Goal: Feedback & Contribution: Contribute content

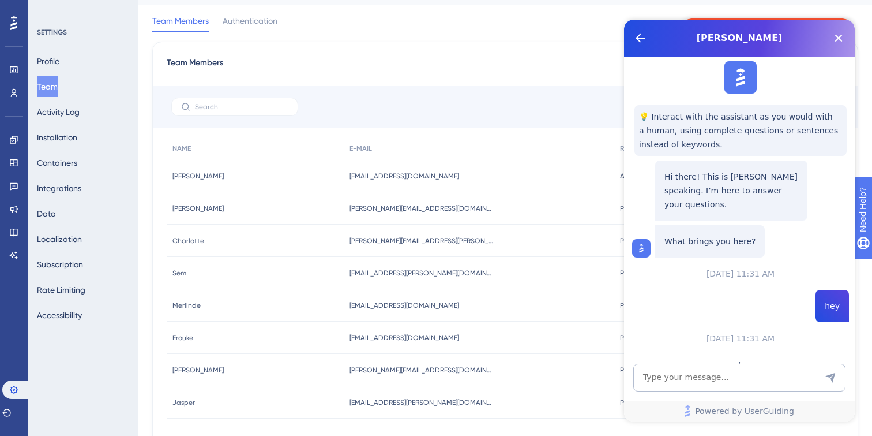
scroll to position [46, 0]
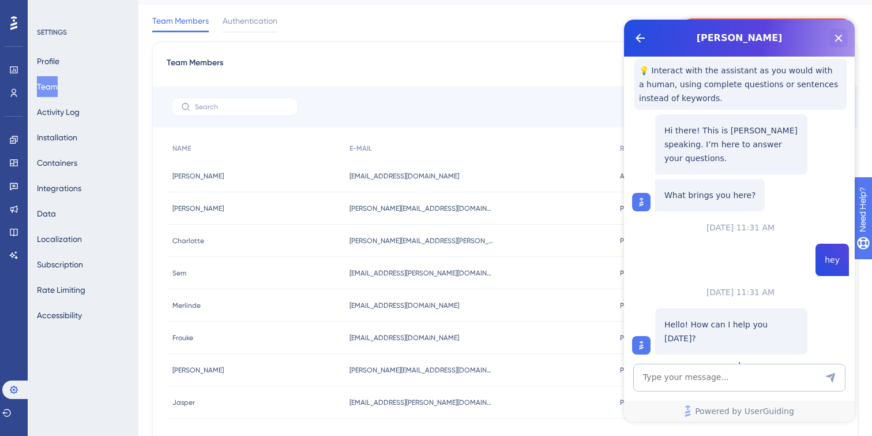
click at [839, 42] on icon "Close Button" at bounding box center [839, 38] width 14 height 14
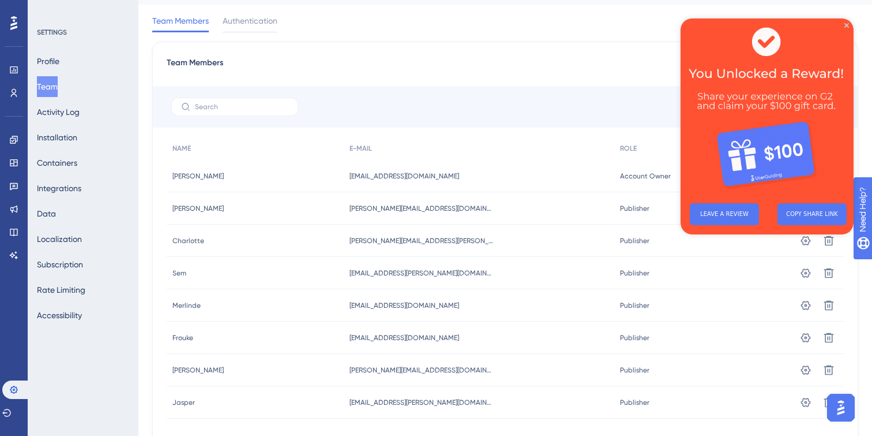
scroll to position [0, 0]
click at [849, 25] on img at bounding box center [767, 105] width 173 height 175
drag, startPoint x: 846, startPoint y: 25, endPoint x: 1527, endPoint y: 44, distance: 681.0
click at [846, 25] on icon "Close Preview" at bounding box center [847, 25] width 5 height 5
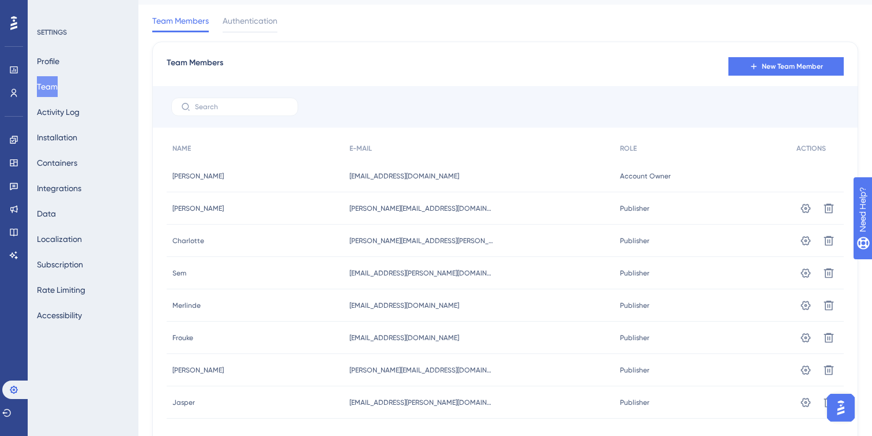
scroll to position [80, 0]
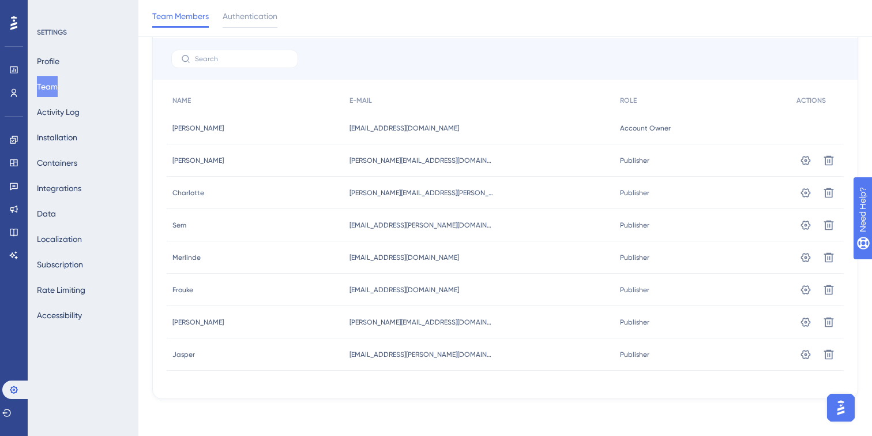
click at [74, 226] on div "Profile Team Activity Log Installation Containers Integrations Data Localizatio…" at bounding box center [83, 188] width 93 height 275
click at [74, 231] on button "Localization" at bounding box center [59, 238] width 45 height 21
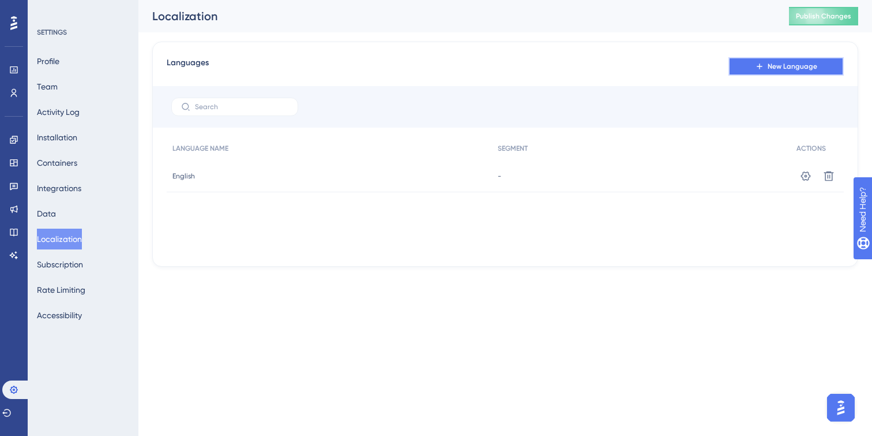
click at [735, 66] on button "New Language" at bounding box center [786, 66] width 115 height 18
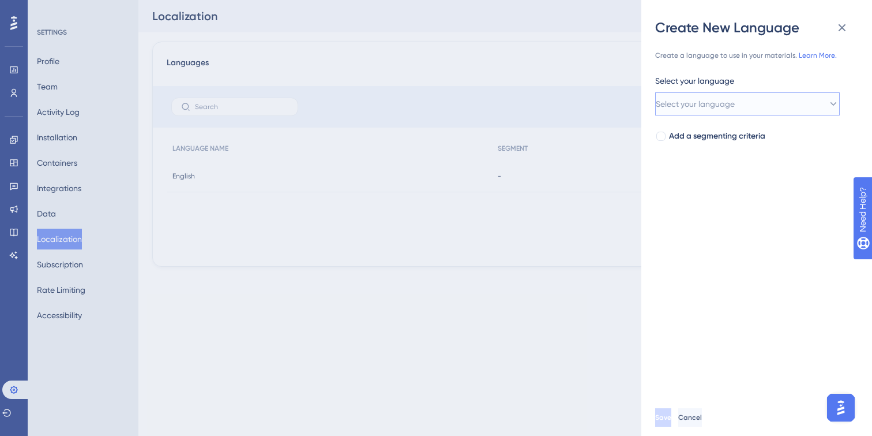
click at [730, 111] on button "Select your language" at bounding box center [747, 103] width 185 height 23
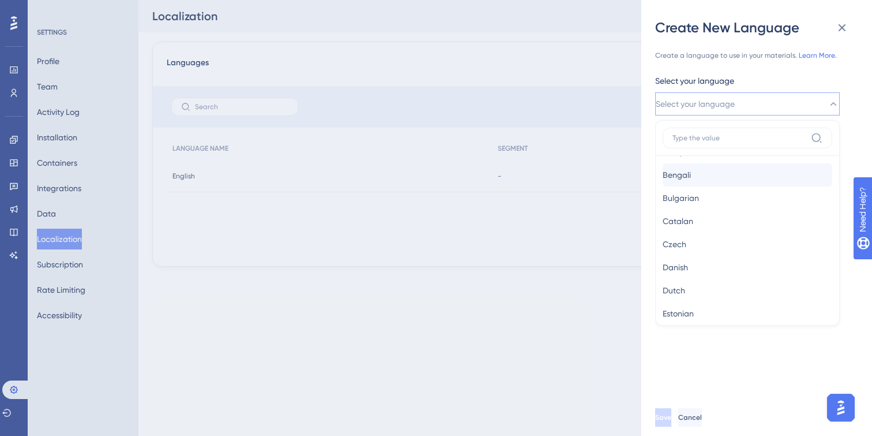
scroll to position [77, 0]
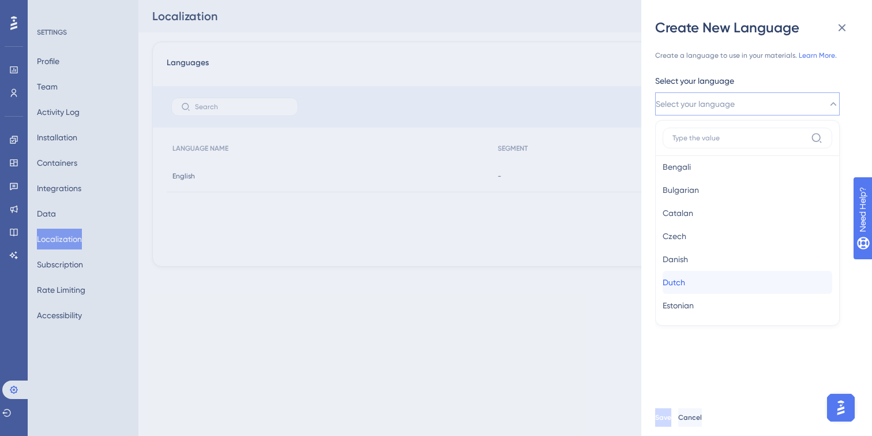
click at [703, 284] on div "Dutch Dutch" at bounding box center [748, 282] width 170 height 23
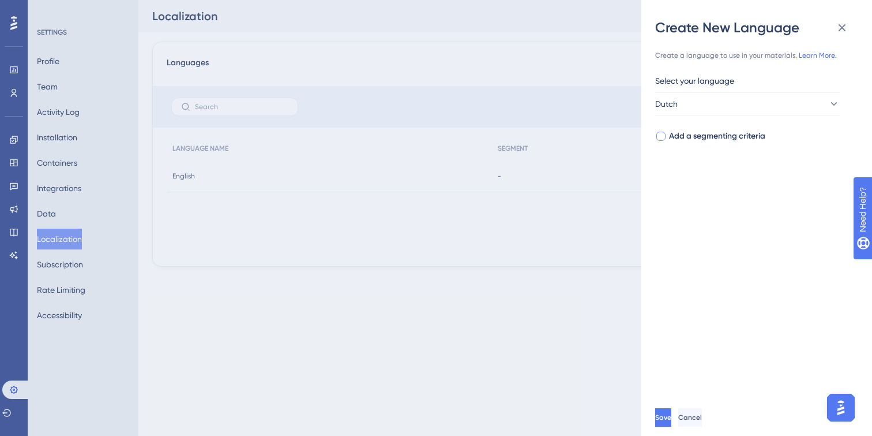
click at [738, 141] on span "Add a segmenting criteria" at bounding box center [717, 136] width 96 height 14
checkbox input "true"
click at [731, 187] on span "Select your segment" at bounding box center [693, 182] width 75 height 14
click at [757, 336] on div "Create a language to use in your materials. Learn More. Select your language Du…" at bounding box center [761, 218] width 212 height 362
click at [849, 32] on button at bounding box center [842, 27] width 23 height 23
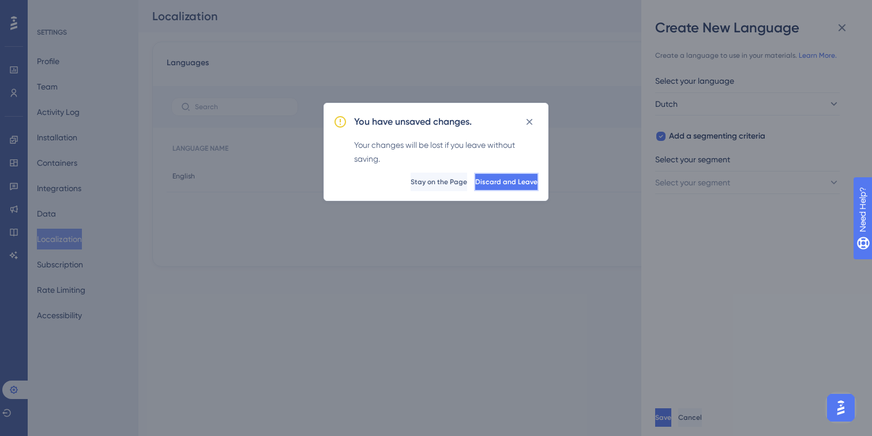
click at [486, 182] on span "Discard and Leave" at bounding box center [506, 181] width 62 height 9
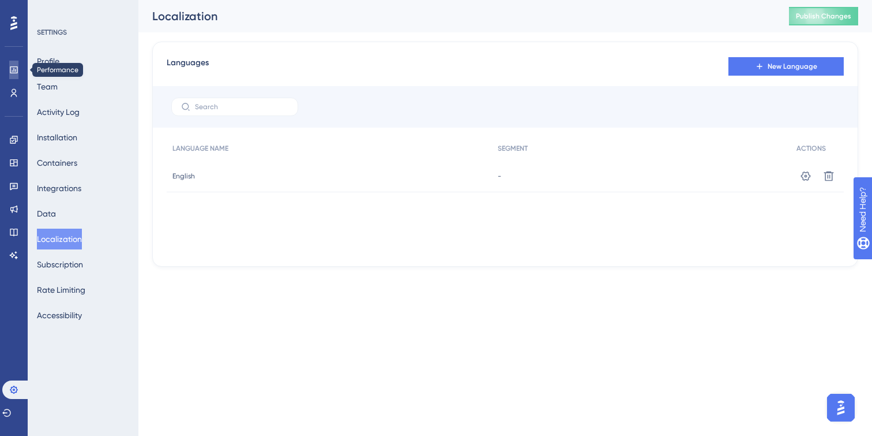
click at [17, 72] on icon at bounding box center [13, 69] width 9 height 9
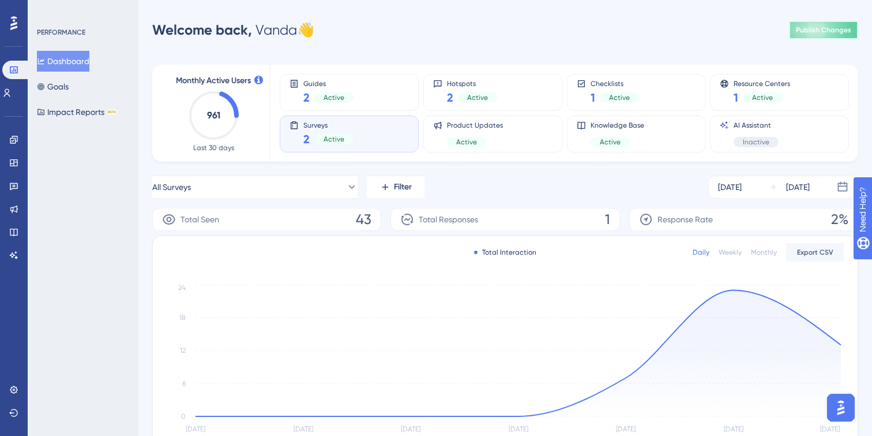
click at [802, 33] on span "Publish Changes" at bounding box center [823, 29] width 55 height 9
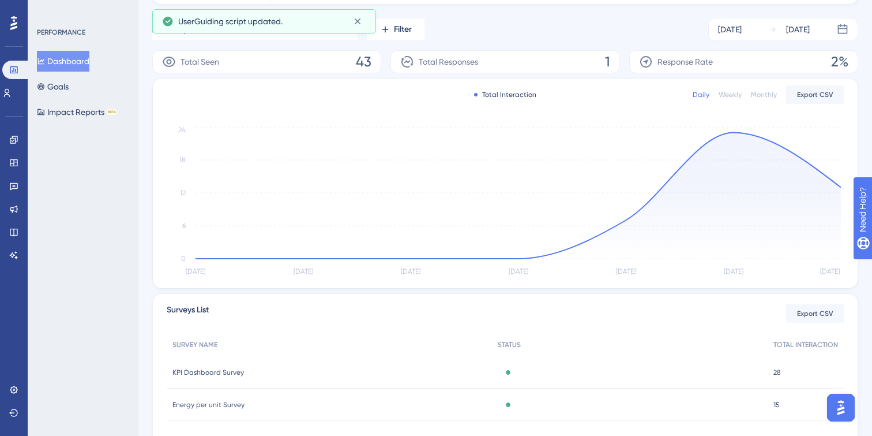
scroll to position [217, 0]
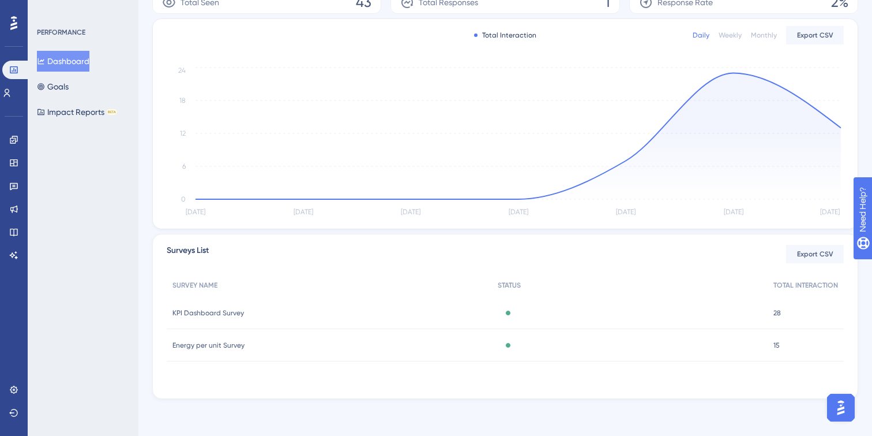
click at [264, 342] on div "Energy per unit Survey Energy per unit Survey" at bounding box center [329, 345] width 325 height 32
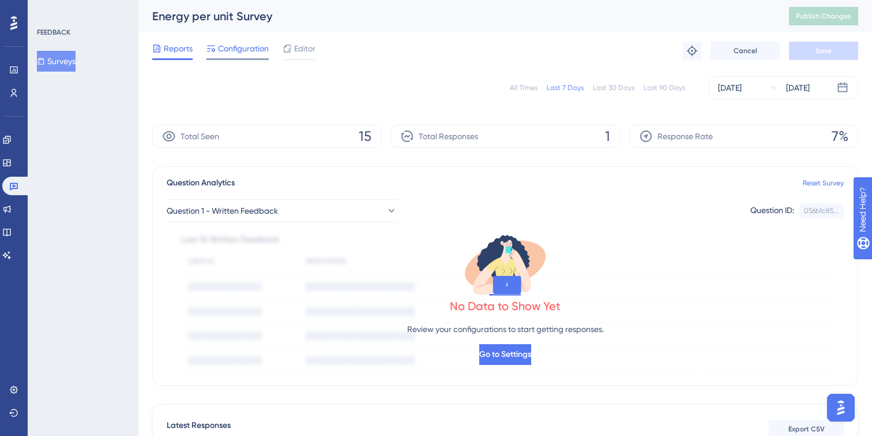
click at [252, 50] on span "Configuration" at bounding box center [243, 49] width 51 height 14
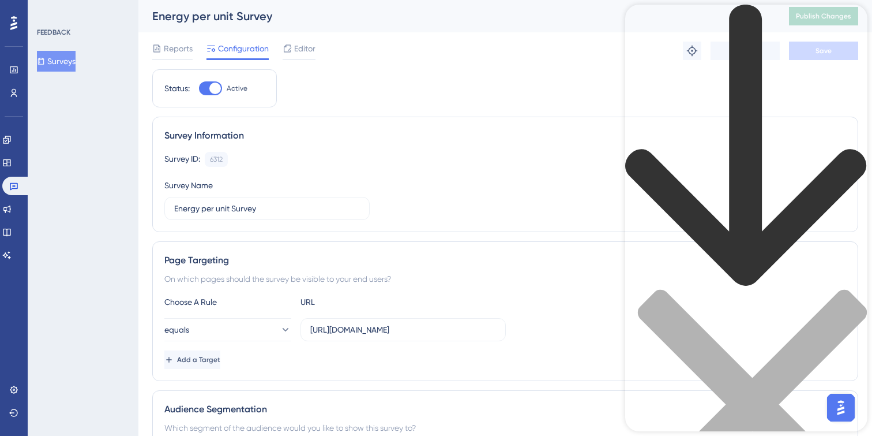
drag, startPoint x: 659, startPoint y: 66, endPoint x: 732, endPoint y: 66, distance: 72.7
click at [732, 66] on div "Resource Center Header" at bounding box center [746, 282] width 242 height 554
click at [59, 65] on button "Surveys" at bounding box center [56, 61] width 39 height 21
click at [844, 289] on div "close resource center" at bounding box center [746, 411] width 242 height 244
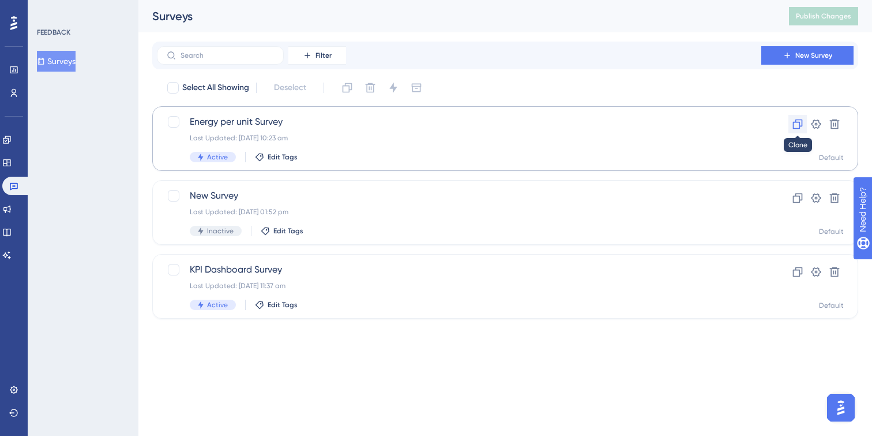
click at [798, 125] on icon at bounding box center [798, 124] width 12 height 12
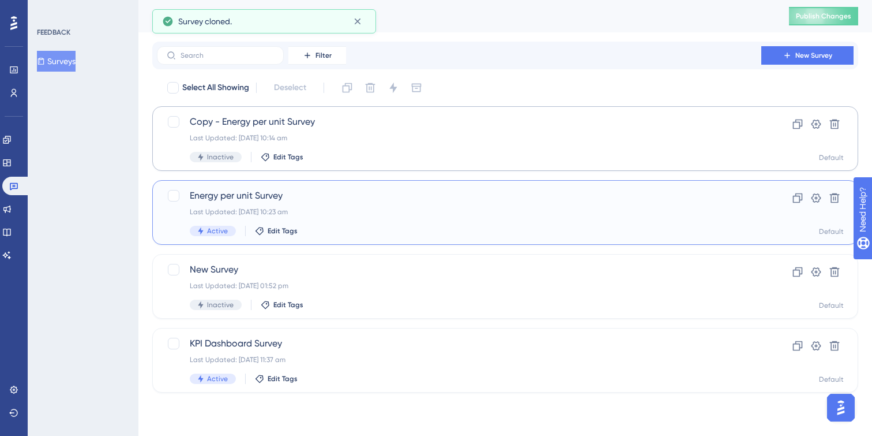
click at [415, 219] on div "Energy per unit Survey Last Updated: [DATE] 10:23 am Active Edit Tags" at bounding box center [459, 212] width 539 height 47
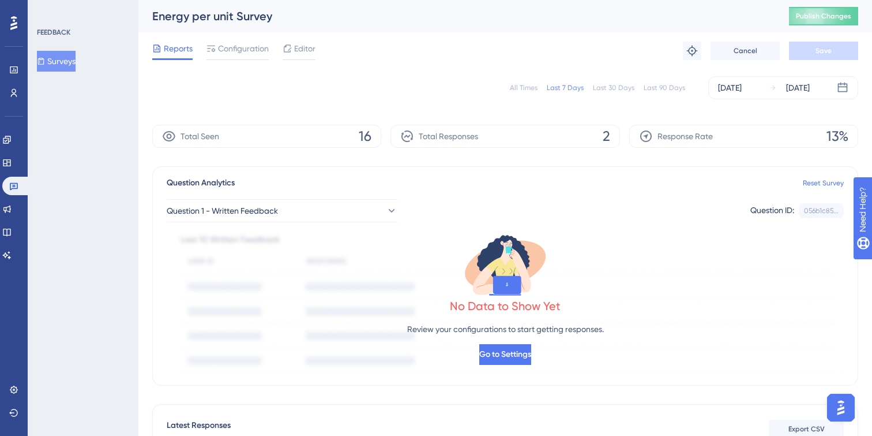
click at [238, 61] on div "Reports Configuration Editor Troubleshoot Cancel Save" at bounding box center [505, 50] width 706 height 37
click at [238, 48] on span "Configuration" at bounding box center [243, 49] width 51 height 14
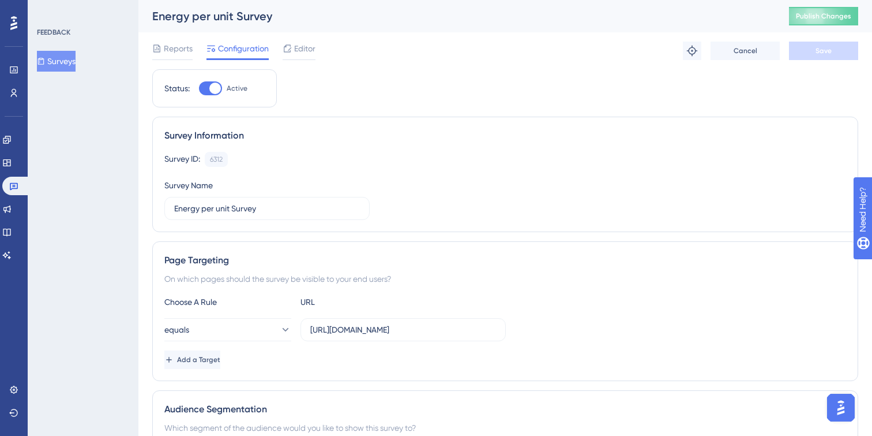
click at [217, 84] on div at bounding box center [215, 89] width 12 height 12
click at [199, 88] on input "Active" at bounding box center [198, 88] width 1 height 1
checkbox input "false"
click at [823, 57] on button "Save" at bounding box center [823, 51] width 69 height 18
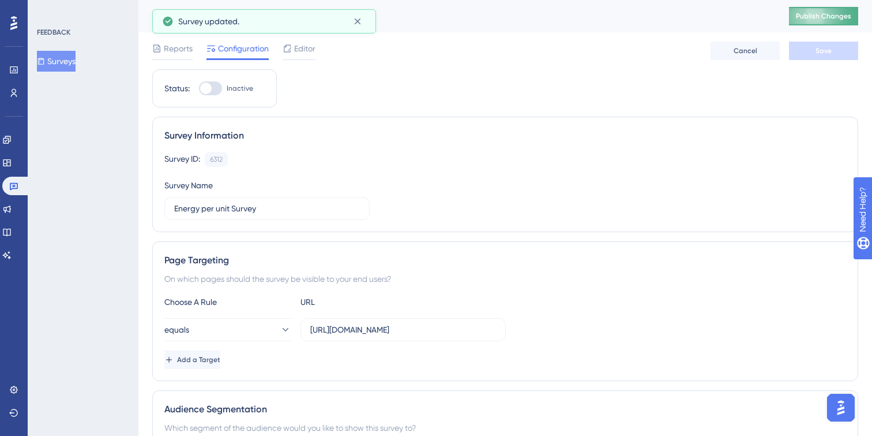
click at [813, 15] on span "Publish Changes" at bounding box center [823, 16] width 55 height 9
click at [54, 59] on button "Surveys" at bounding box center [56, 61] width 39 height 21
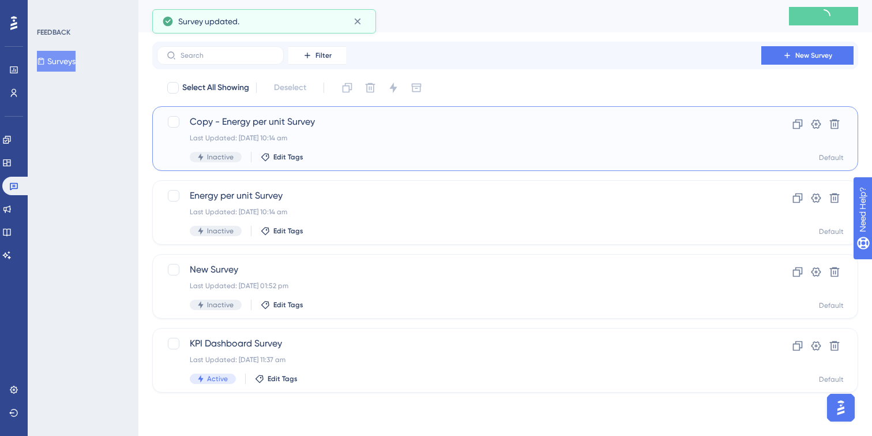
click at [420, 132] on div "Copy - Energy per unit Survey Last Updated: [DATE] 10:14 am Inactive Edit Tags" at bounding box center [459, 138] width 539 height 47
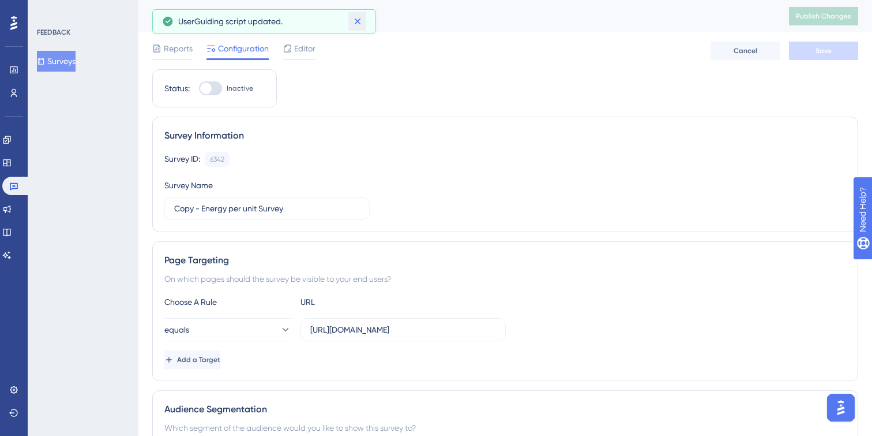
click at [360, 23] on icon at bounding box center [358, 22] width 12 height 12
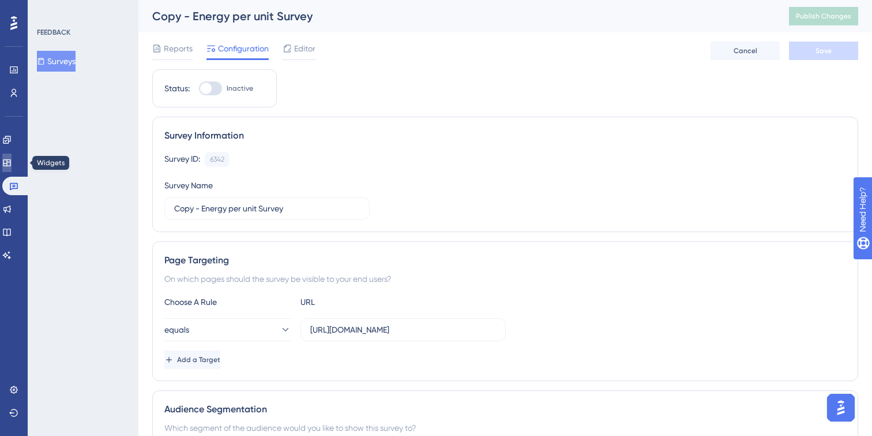
click at [12, 158] on icon at bounding box center [6, 162] width 9 height 9
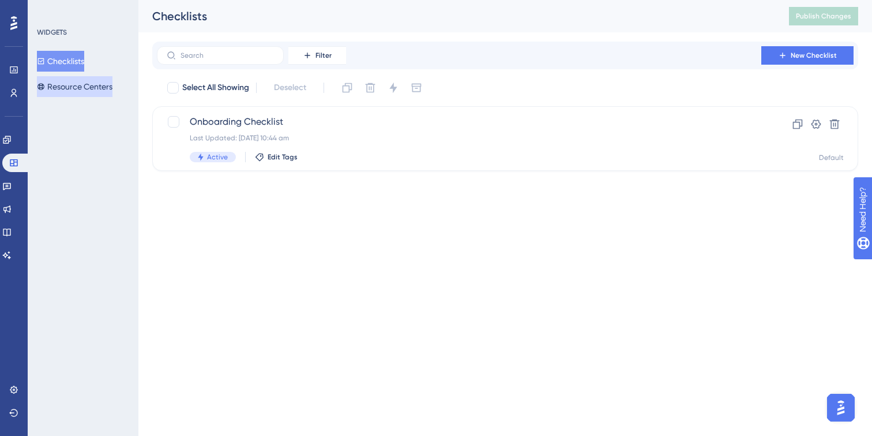
click at [100, 91] on button "Resource Centers" at bounding box center [75, 86] width 76 height 21
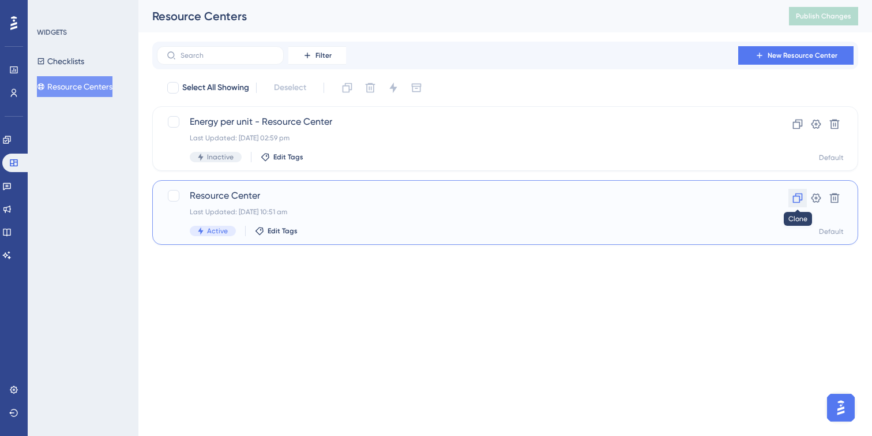
click at [800, 196] on icon at bounding box center [798, 198] width 10 height 10
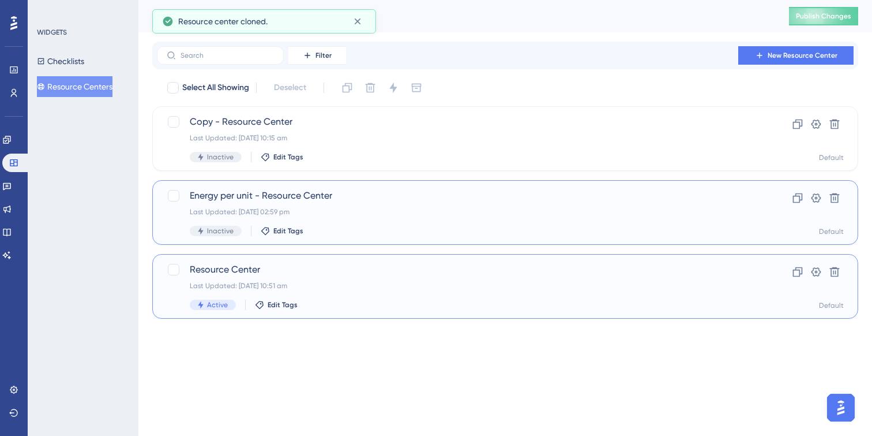
click at [503, 280] on div "Resource Center Last Updated: [DATE] 10:51 am Active Edit Tags" at bounding box center [459, 286] width 539 height 47
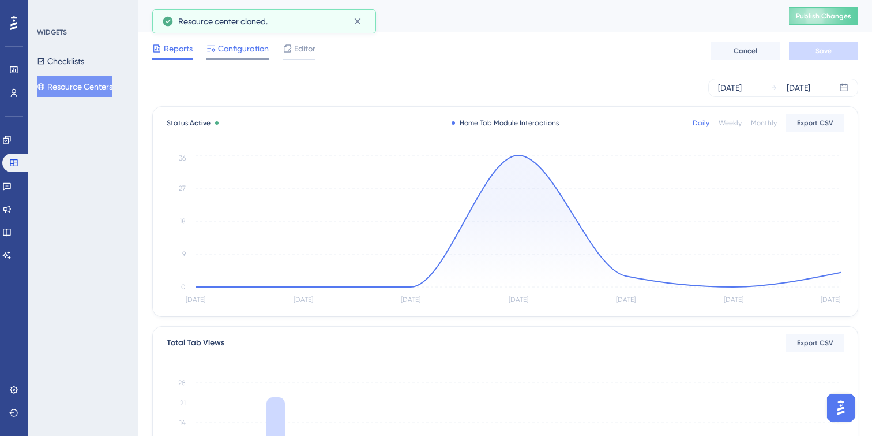
click at [253, 51] on span "Configuration" at bounding box center [243, 49] width 51 height 14
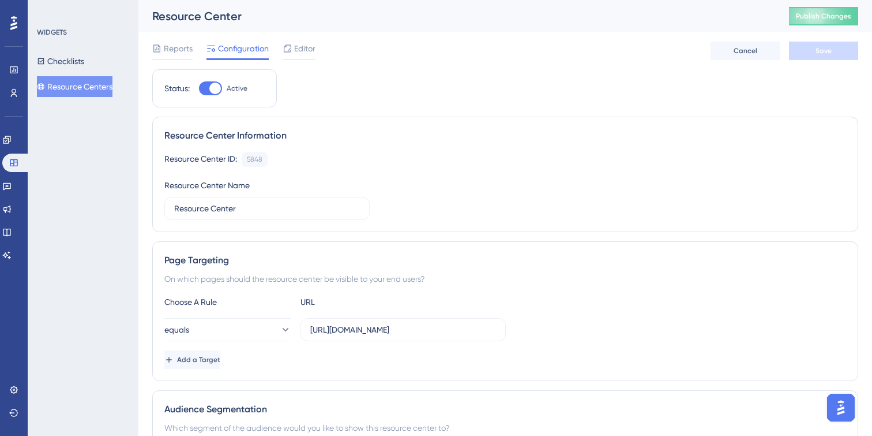
drag, startPoint x: 216, startPoint y: 89, endPoint x: 220, endPoint y: 98, distance: 9.3
click at [216, 89] on div at bounding box center [215, 89] width 12 height 12
click at [199, 89] on input "Active" at bounding box center [198, 88] width 1 height 1
checkbox input "false"
click at [841, 47] on button "Save" at bounding box center [823, 51] width 69 height 18
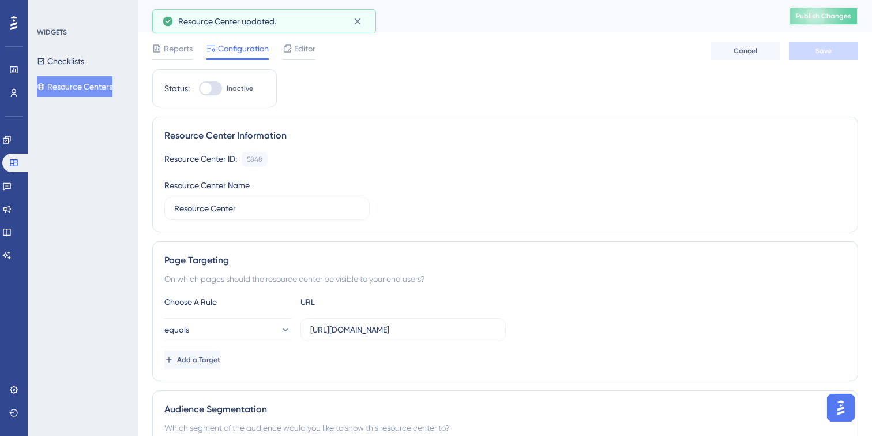
click at [838, 14] on span "Publish Changes" at bounding box center [823, 16] width 55 height 9
click at [180, 50] on span "Reports" at bounding box center [178, 49] width 29 height 14
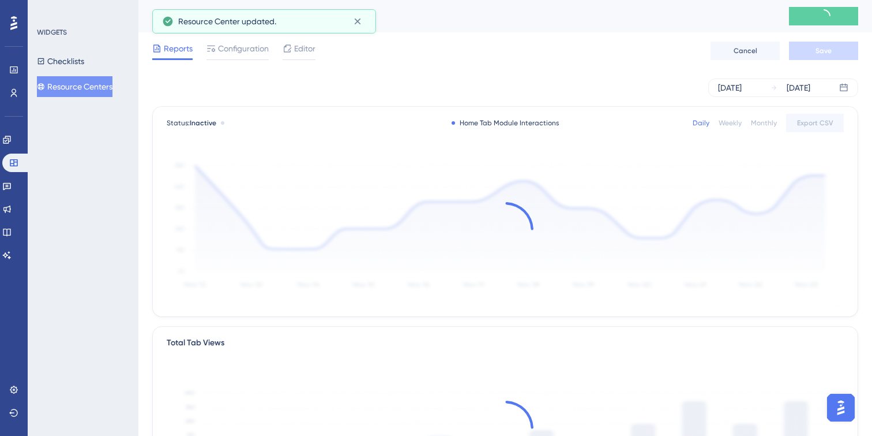
click at [54, 84] on button "Resource Centers" at bounding box center [75, 86] width 76 height 21
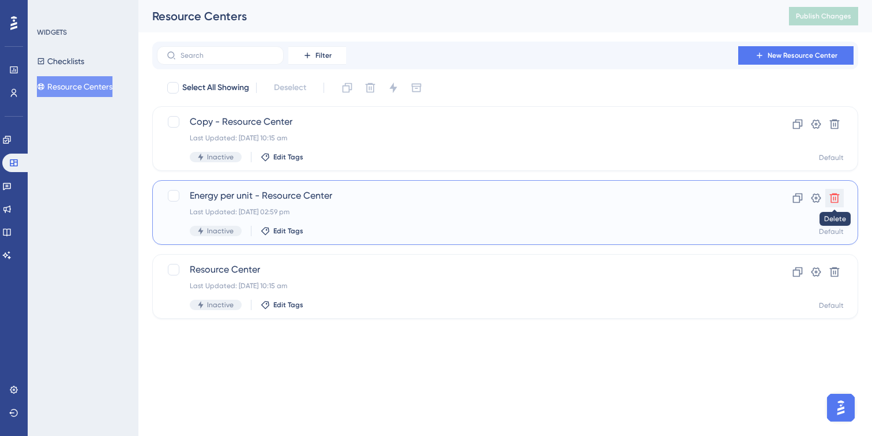
click at [837, 200] on icon at bounding box center [835, 198] width 12 height 12
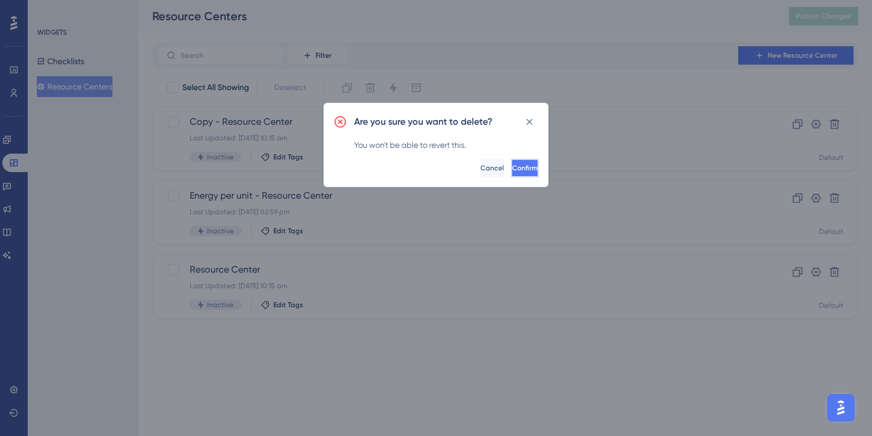
click at [511, 173] on button "Confirm" at bounding box center [525, 168] width 28 height 18
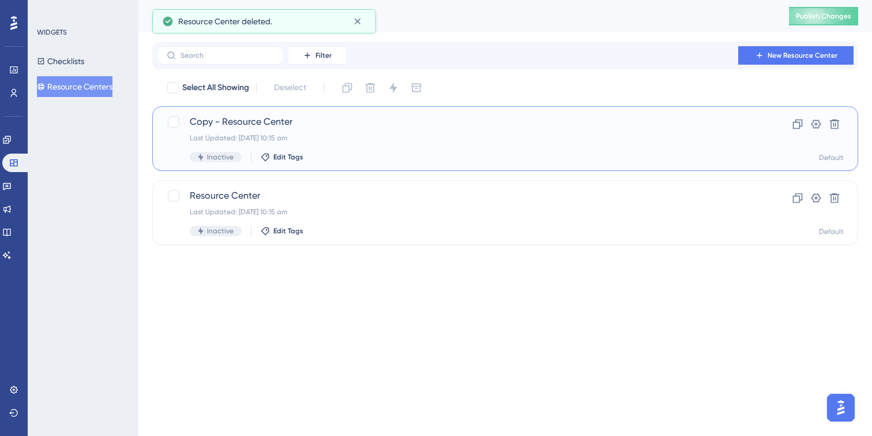
click at [228, 120] on span "Copy - Resource Center" at bounding box center [459, 122] width 539 height 14
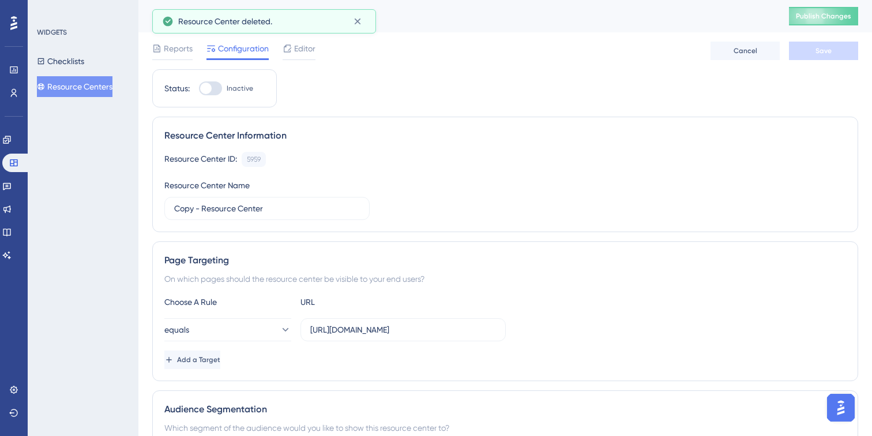
click at [211, 136] on div "Resource Center Information" at bounding box center [505, 136] width 682 height 14
click at [357, 23] on icon at bounding box center [358, 22] width 12 height 12
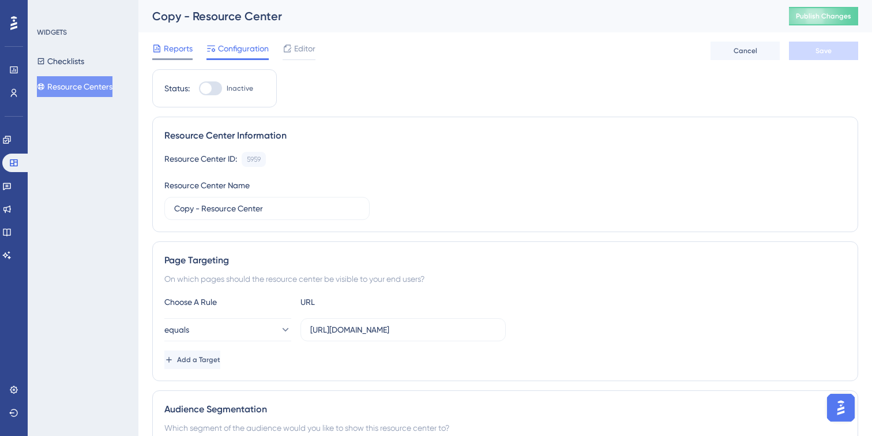
click at [179, 57] on div "Reports" at bounding box center [172, 51] width 40 height 18
click at [200, 203] on input "Copy - Resource Center" at bounding box center [267, 208] width 186 height 13
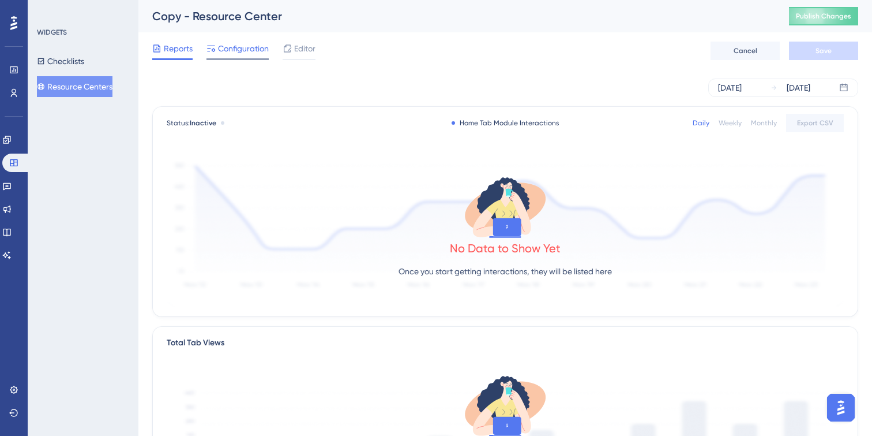
click at [238, 53] on span "Configuration" at bounding box center [243, 49] width 51 height 14
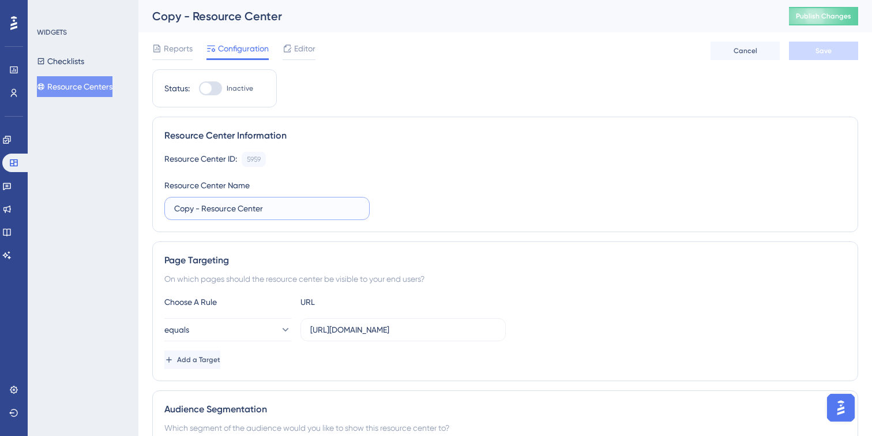
click at [194, 209] on input "Copy - Resource Center" at bounding box center [267, 208] width 186 height 13
drag, startPoint x: 193, startPoint y: 209, endPoint x: 165, endPoint y: 205, distance: 28.5
click at [165, 205] on label "Copy - Resource Center" at bounding box center [266, 208] width 205 height 23
click at [314, 212] on input "Energy per unit - Resource Center" at bounding box center [267, 208] width 186 height 13
type input "Energy per unit - Resource Center"
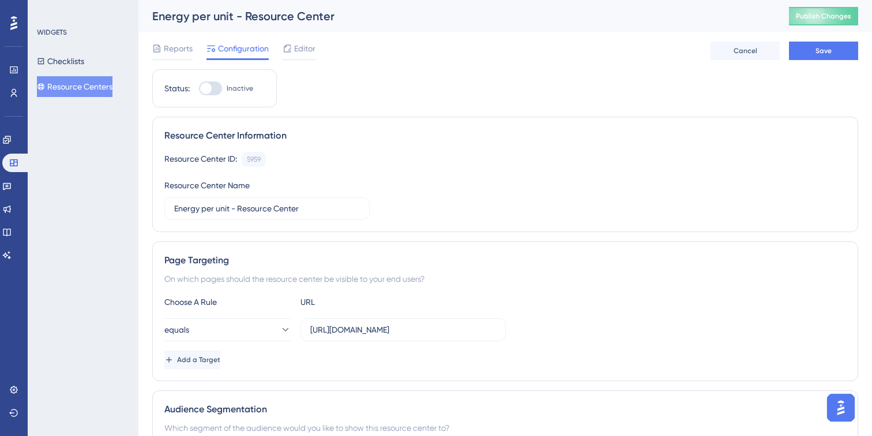
click at [428, 184] on div "Resource Center ID: 5959 Copy Resource Center Name Energy per unit - Resource C…" at bounding box center [505, 186] width 682 height 68
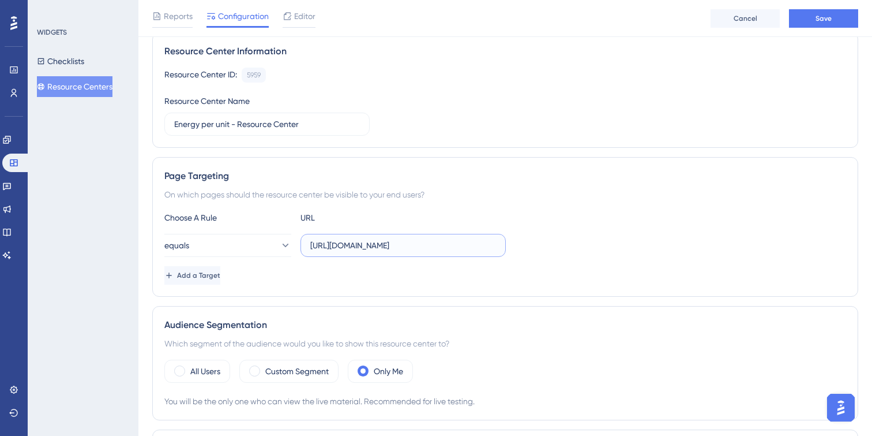
click at [464, 245] on input "[URL][DOMAIN_NAME]" at bounding box center [403, 245] width 186 height 13
click at [534, 242] on div "equals [URL][DOMAIN_NAME]" at bounding box center [505, 245] width 682 height 23
click at [403, 238] on label "[URL][DOMAIN_NAME]" at bounding box center [403, 245] width 205 height 23
click at [403, 239] on input "[URL][DOMAIN_NAME]" at bounding box center [403, 245] width 186 height 13
type input "[URL][DOMAIN_NAME]"
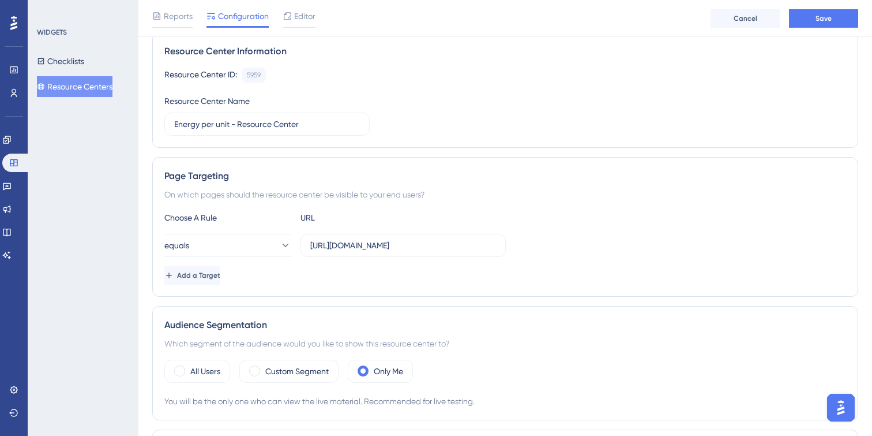
click at [537, 241] on div "equals [URL][DOMAIN_NAME]" at bounding box center [505, 245] width 682 height 23
click at [527, 251] on div "equals [URL][DOMAIN_NAME]" at bounding box center [505, 245] width 682 height 23
click at [465, 247] on input "[URL][DOMAIN_NAME]" at bounding box center [403, 245] width 186 height 13
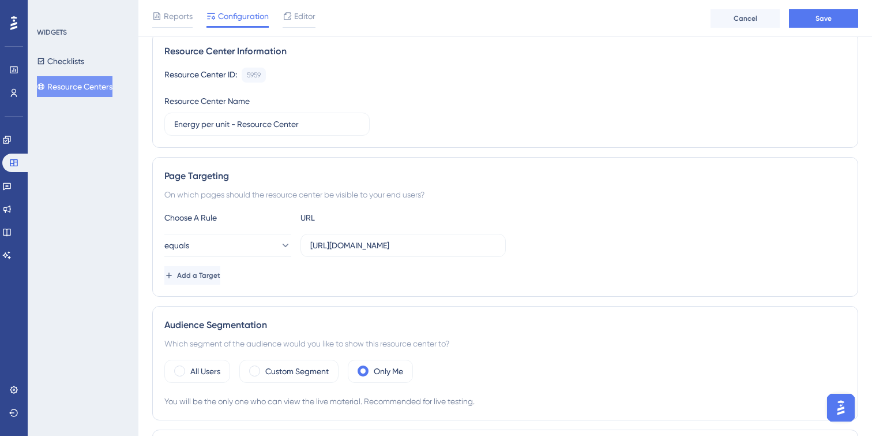
click at [344, 271] on div "Add a Target" at bounding box center [505, 275] width 682 height 18
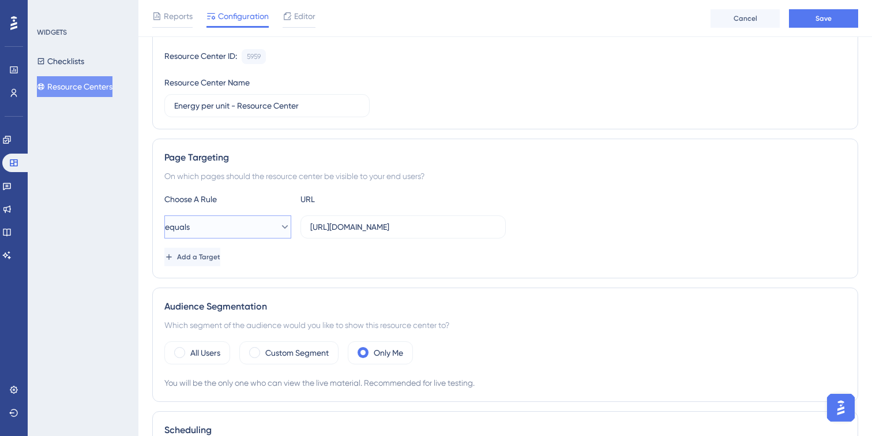
click at [270, 234] on button "equals" at bounding box center [227, 226] width 127 height 23
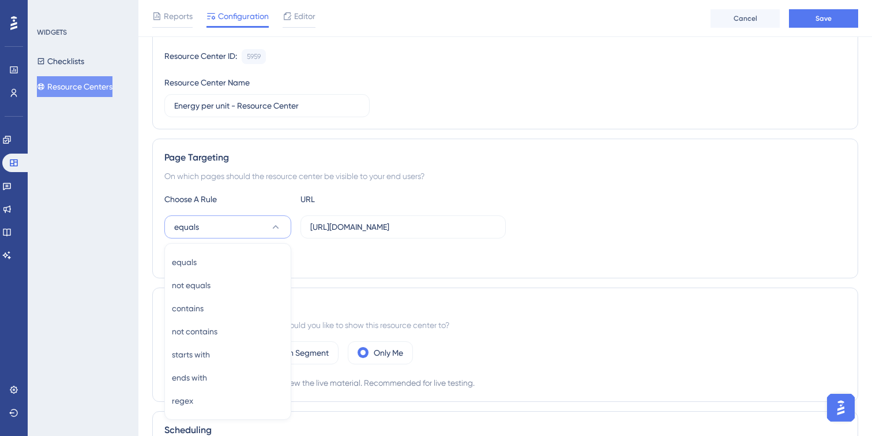
scroll to position [220, 0]
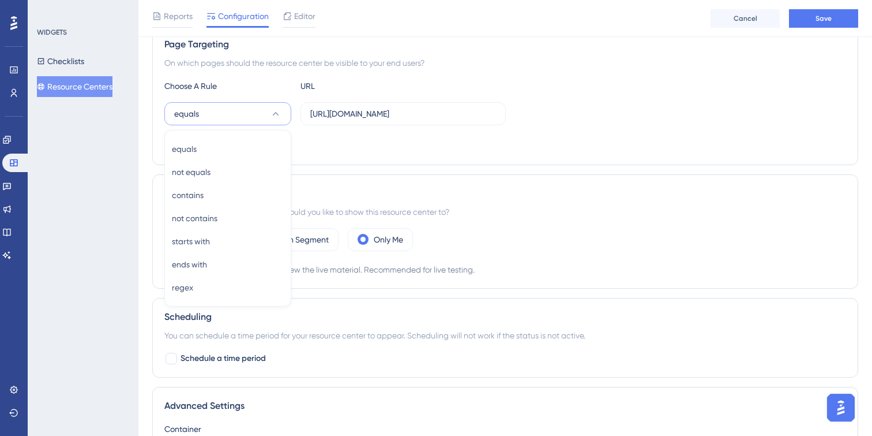
click at [355, 143] on div "Add a Target" at bounding box center [505, 143] width 682 height 18
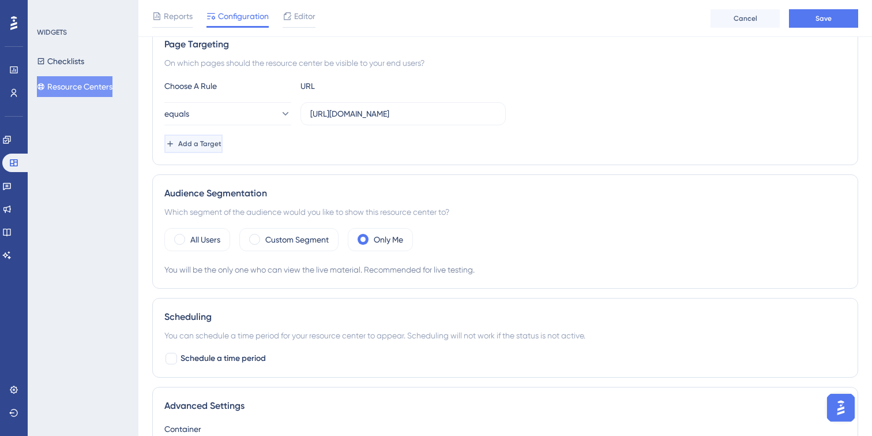
click at [222, 142] on span "Add a Target" at bounding box center [199, 143] width 43 height 9
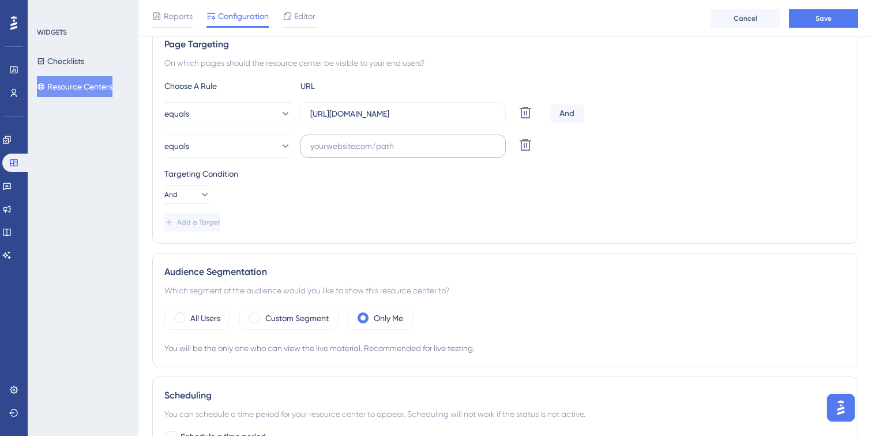
scroll to position [213, 0]
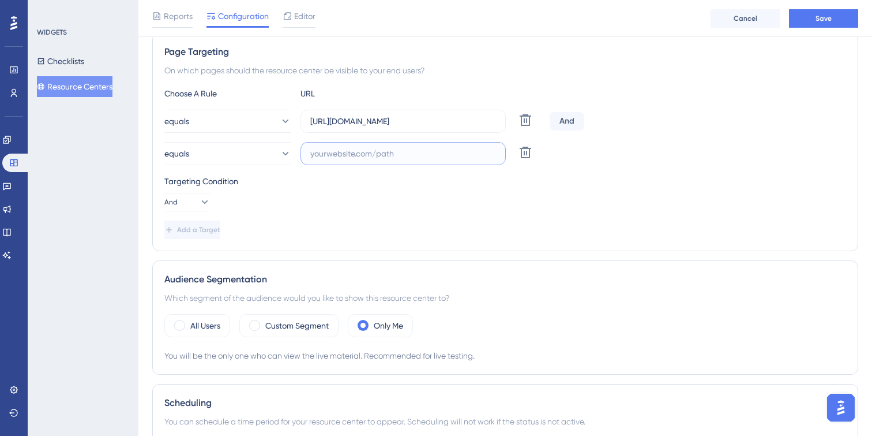
click at [378, 156] on input "text" at bounding box center [403, 153] width 186 height 13
paste input "[URL][DOMAIN_NAME]"
type input "[URL][DOMAIN_NAME]"
click at [539, 193] on div "Targeting Condition And" at bounding box center [505, 192] width 682 height 37
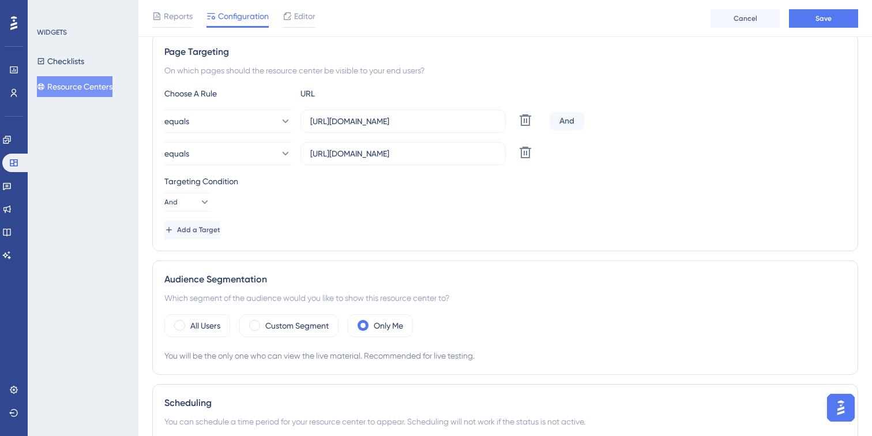
scroll to position [0, 0]
click at [209, 227] on span "Add a Target" at bounding box center [199, 229] width 43 height 9
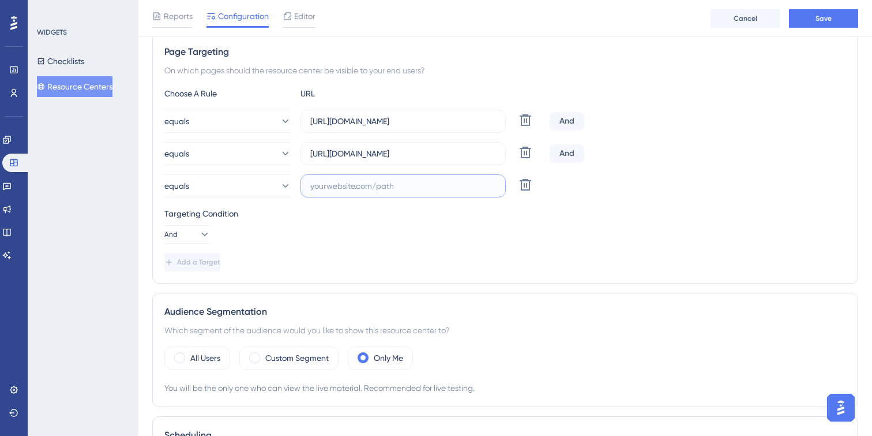
click at [350, 186] on input "text" at bounding box center [403, 185] width 186 height 13
paste input "[URL][DOMAIN_NAME]"
type input "[URL][DOMAIN_NAME]"
click at [417, 220] on div "Targeting Condition And" at bounding box center [505, 225] width 682 height 37
click at [650, 265] on div "Add a Target" at bounding box center [505, 262] width 682 height 18
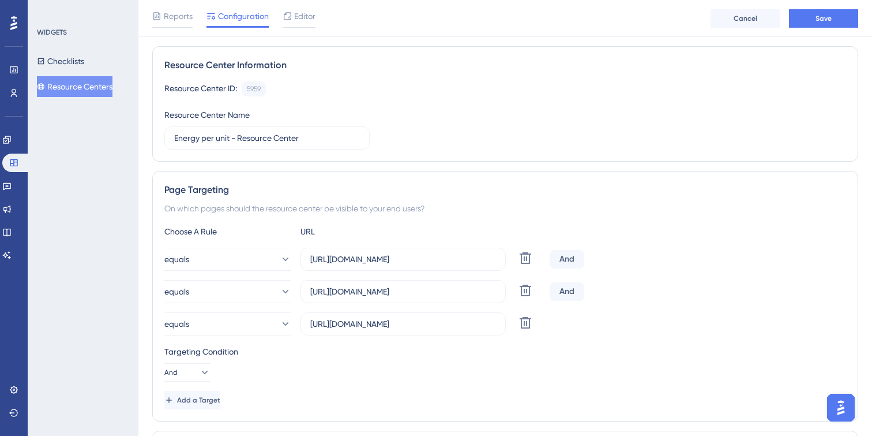
scroll to position [25, 0]
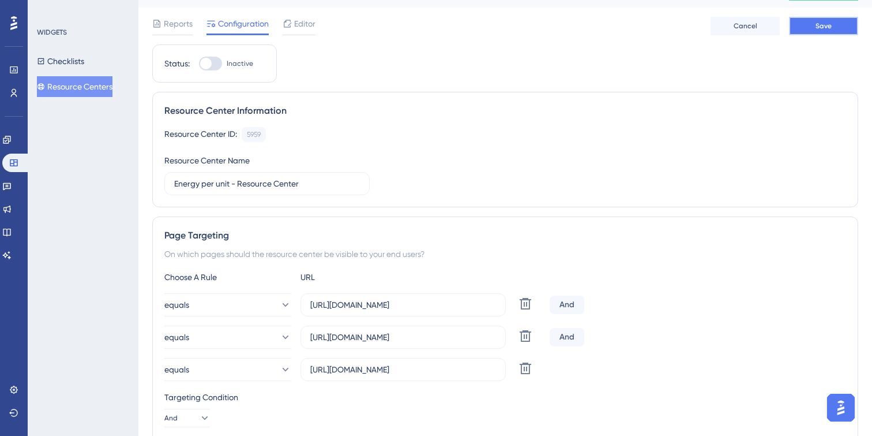
click at [813, 29] on button "Save" at bounding box center [823, 26] width 69 height 18
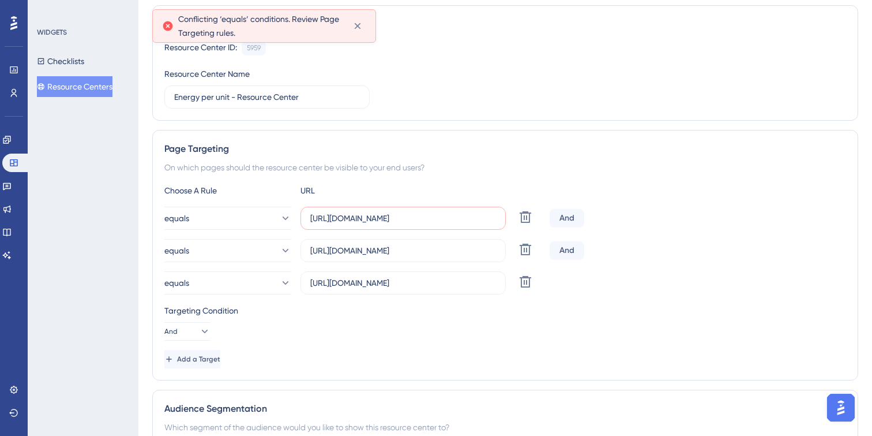
scroll to position [112, 0]
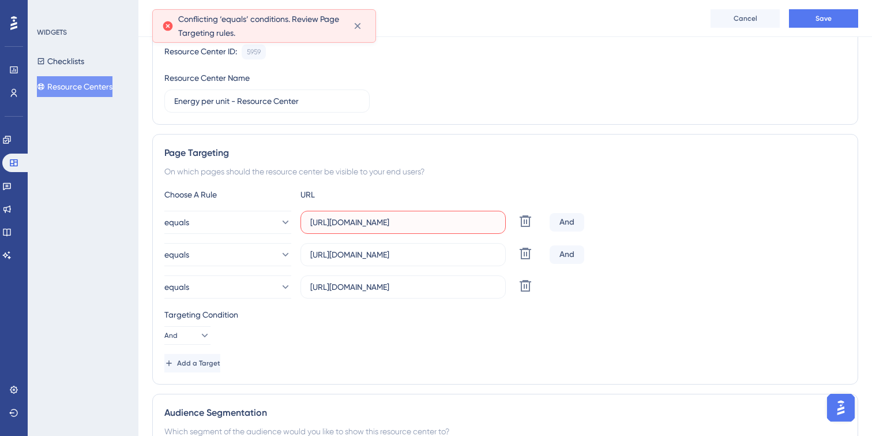
click at [430, 219] on input "[URL][DOMAIN_NAME]" at bounding box center [403, 222] width 186 height 13
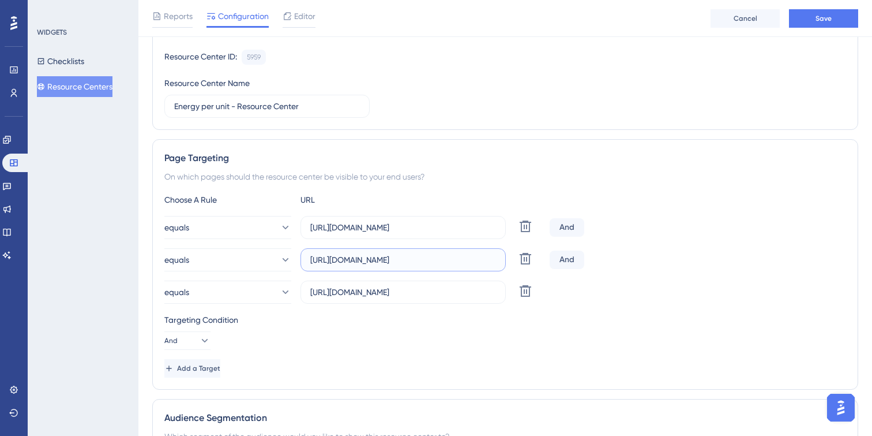
scroll to position [0, 0]
click at [492, 262] on input "[URL][DOMAIN_NAME]" at bounding box center [403, 259] width 186 height 13
click at [486, 286] on input "[URL][DOMAIN_NAME]" at bounding box center [403, 292] width 186 height 13
click at [486, 297] on input "[URL][DOMAIN_NAME]" at bounding box center [403, 292] width 186 height 13
click at [279, 226] on icon at bounding box center [285, 228] width 12 height 12
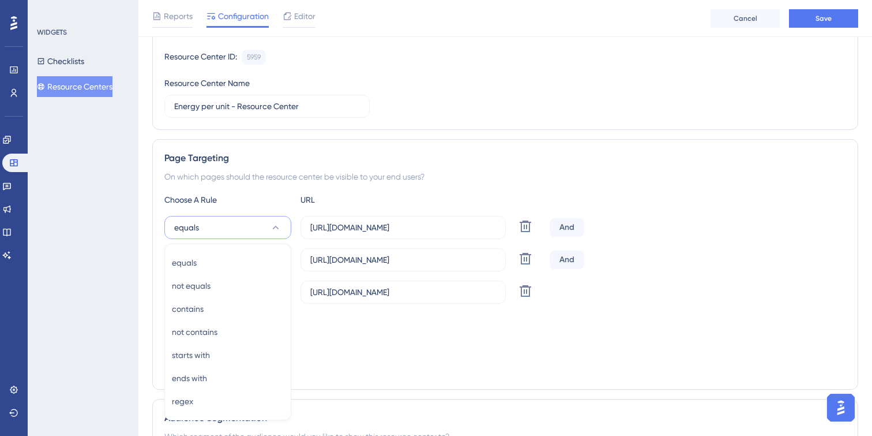
scroll to position [221, 0]
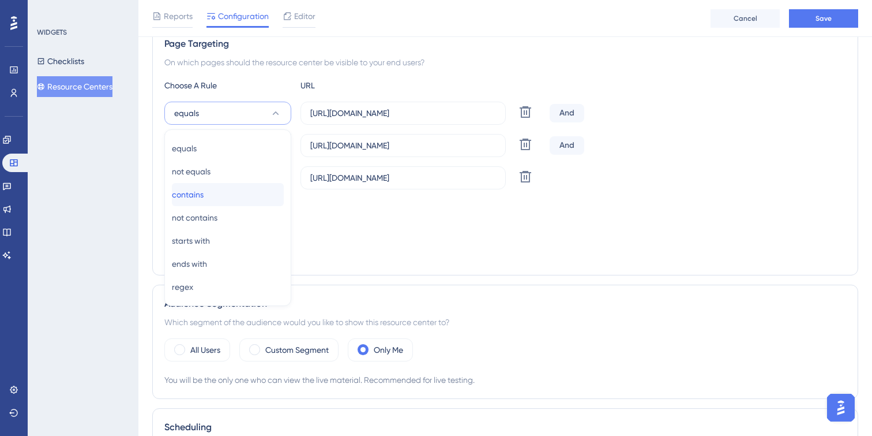
click at [258, 191] on div "contains contains" at bounding box center [228, 194] width 112 height 23
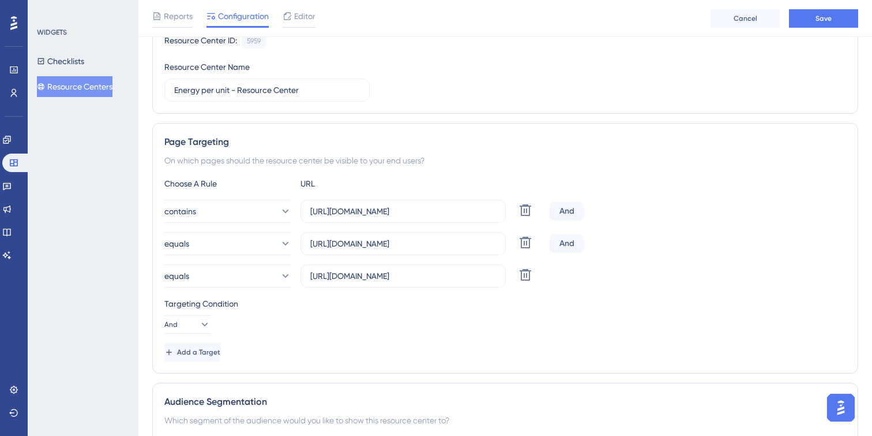
scroll to position [117, 0]
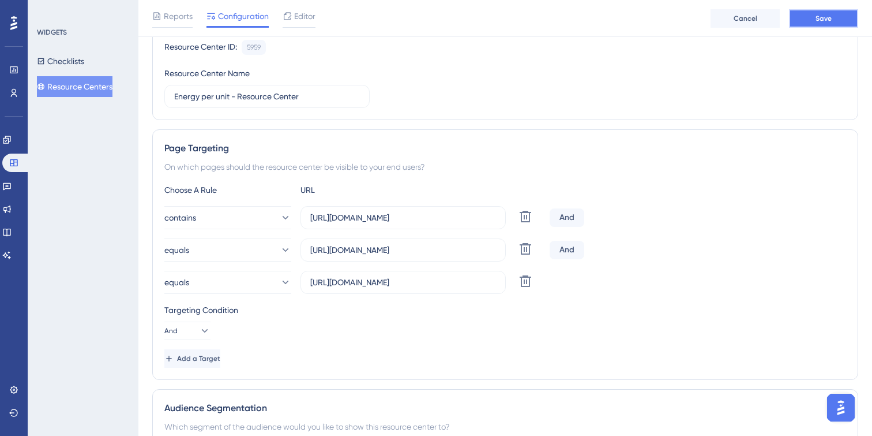
click at [824, 15] on span "Save" at bounding box center [824, 18] width 16 height 9
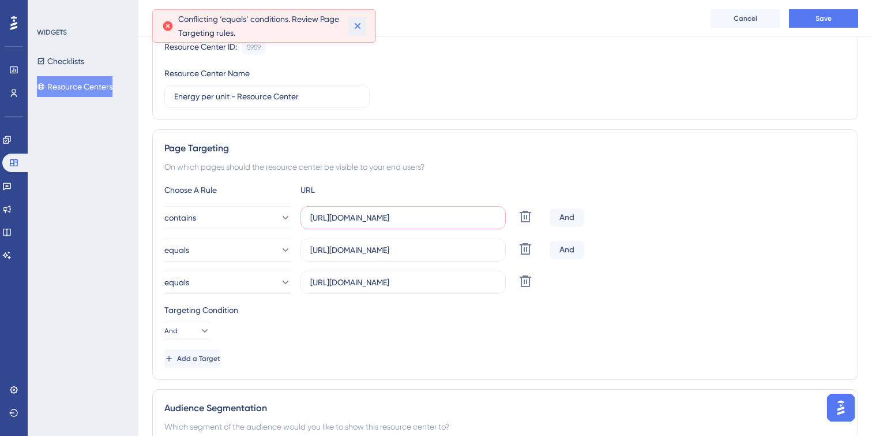
click at [356, 28] on icon at bounding box center [358, 26] width 12 height 12
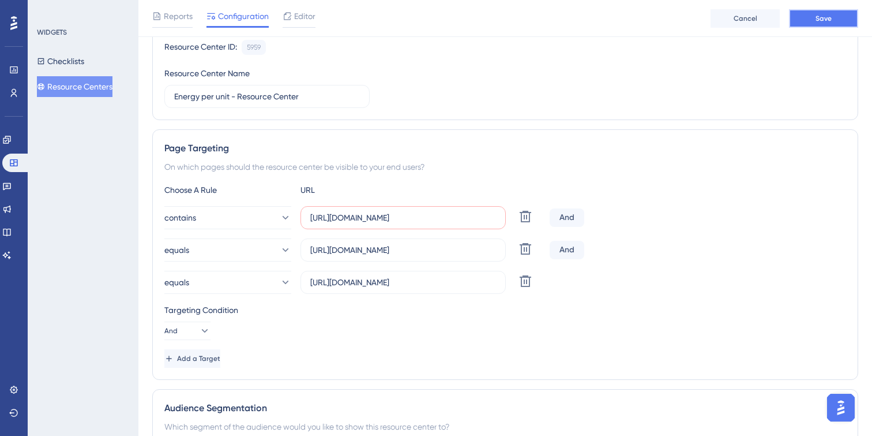
click at [820, 17] on span "Save" at bounding box center [824, 18] width 16 height 9
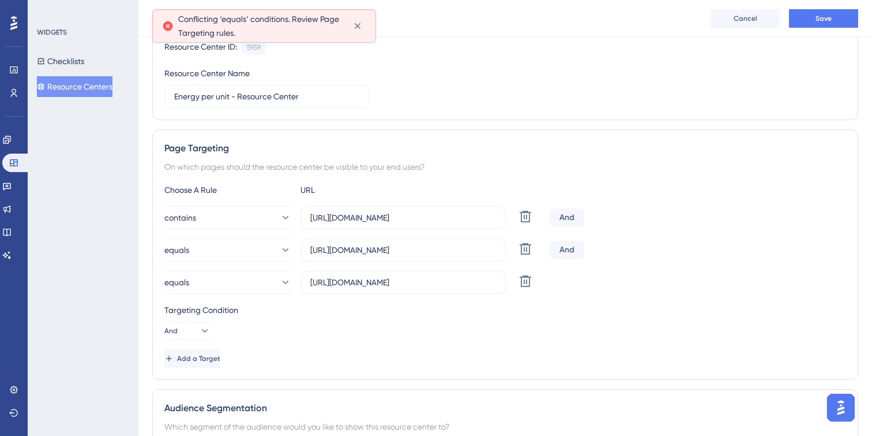
click at [515, 105] on div "Resource Center ID: 5959 Copy Resource Center Name Energy per unit - Resource C…" at bounding box center [505, 74] width 682 height 68
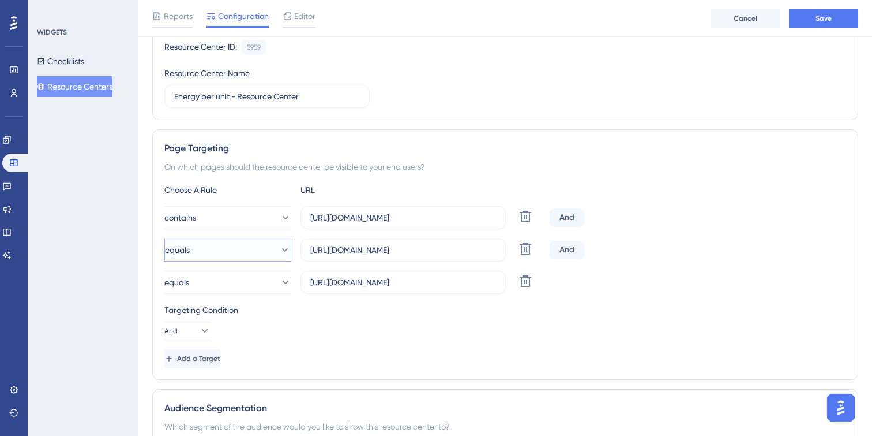
click at [279, 254] on icon at bounding box center [285, 250] width 12 height 12
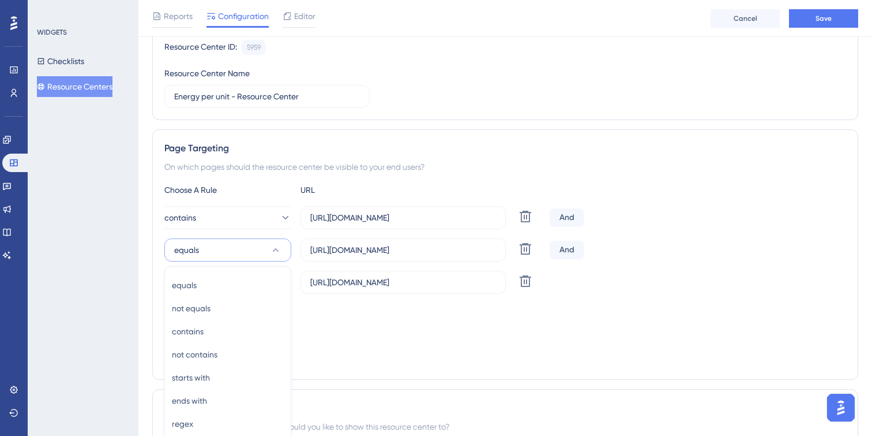
scroll to position [253, 0]
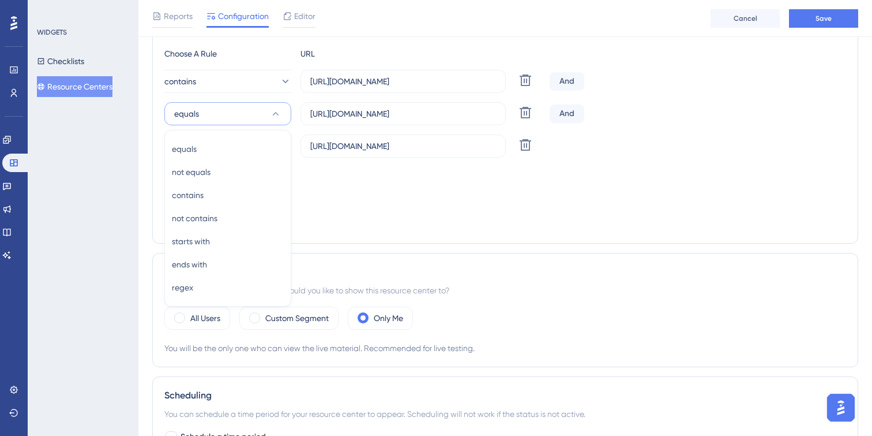
click at [397, 201] on div "Targeting Condition And" at bounding box center [505, 185] width 682 height 37
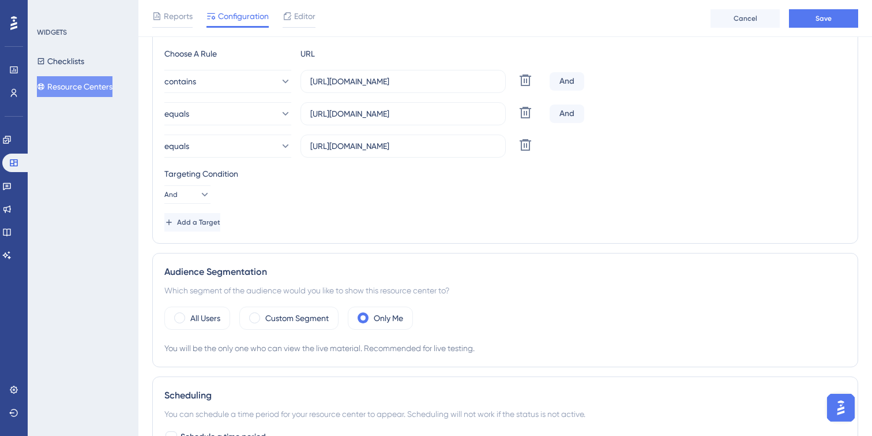
click at [569, 80] on div "And" at bounding box center [567, 81] width 35 height 18
click at [179, 186] on button "And" at bounding box center [187, 194] width 46 height 18
click at [181, 248] on span "Or" at bounding box center [176, 250] width 9 height 14
click at [279, 81] on icon at bounding box center [285, 82] width 12 height 12
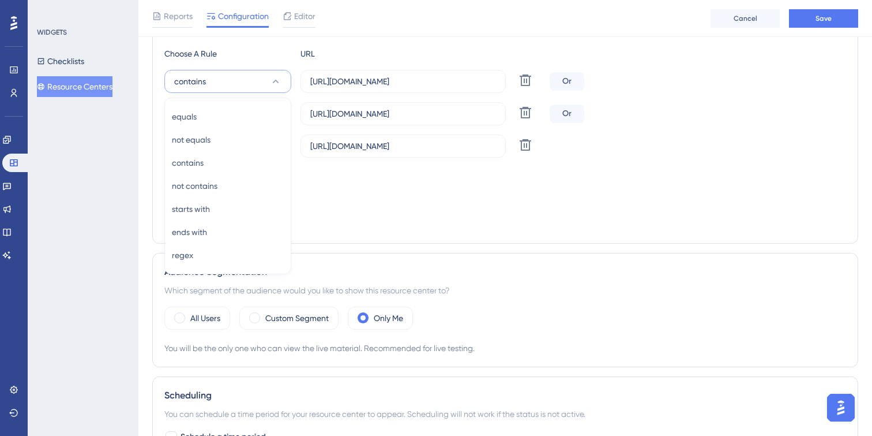
scroll to position [220, 0]
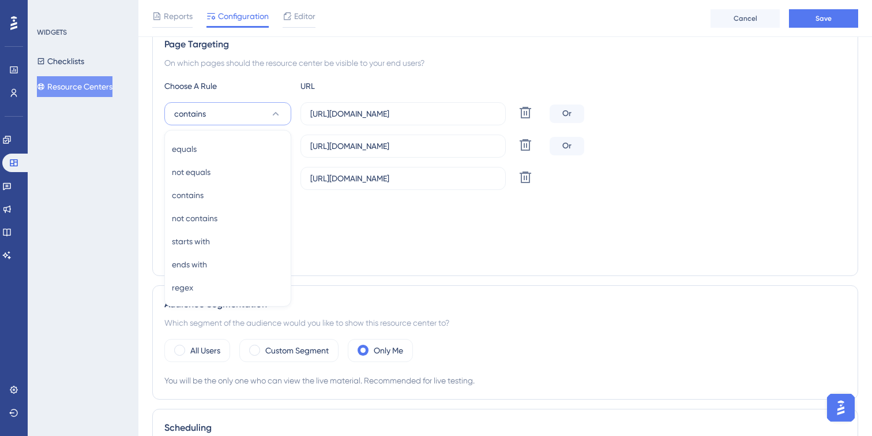
click at [260, 80] on div "Choose A Rule" at bounding box center [227, 86] width 127 height 14
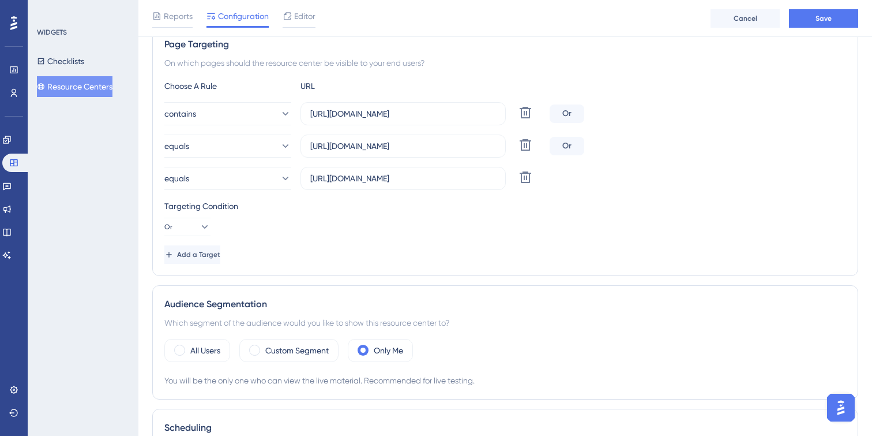
click at [260, 77] on div "Page Targeting On which pages should the resource center be visible to your end…" at bounding box center [505, 150] width 706 height 250
click at [279, 112] on icon at bounding box center [285, 114] width 12 height 12
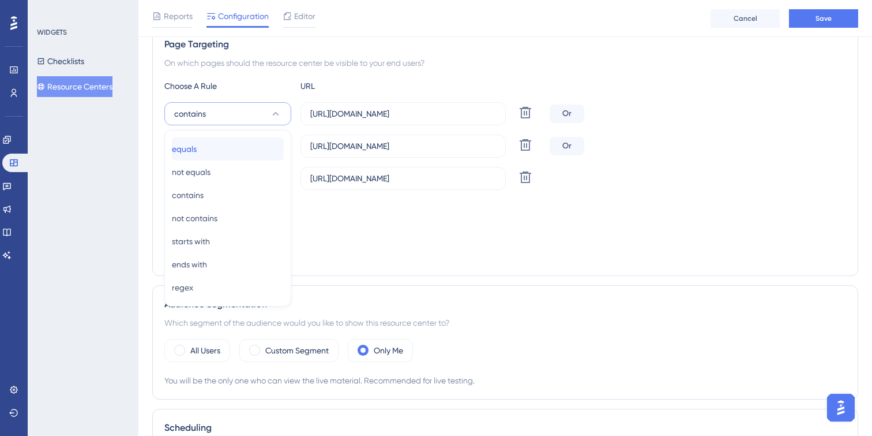
click at [197, 149] on span "equals" at bounding box center [184, 149] width 25 height 14
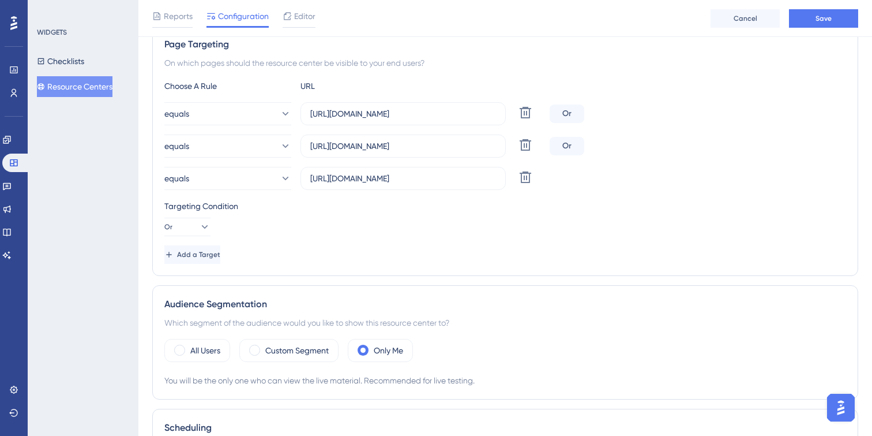
click at [358, 234] on div "Targeting Condition Or" at bounding box center [505, 217] width 682 height 37
click at [834, 24] on button "Save" at bounding box center [823, 18] width 69 height 18
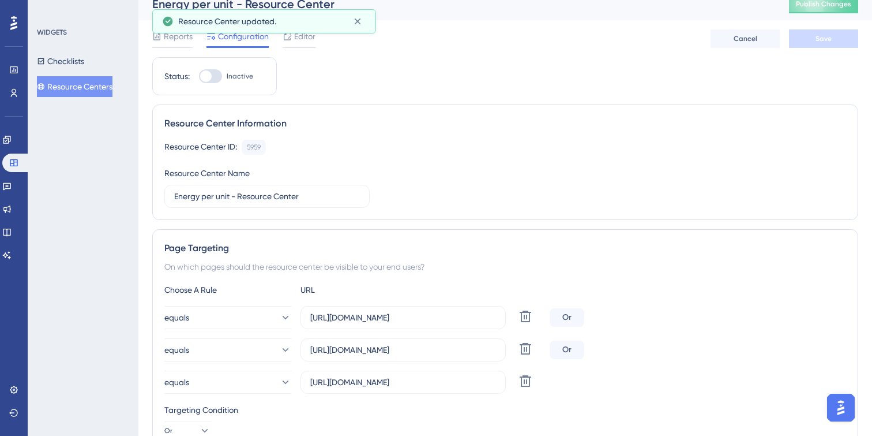
scroll to position [0, 0]
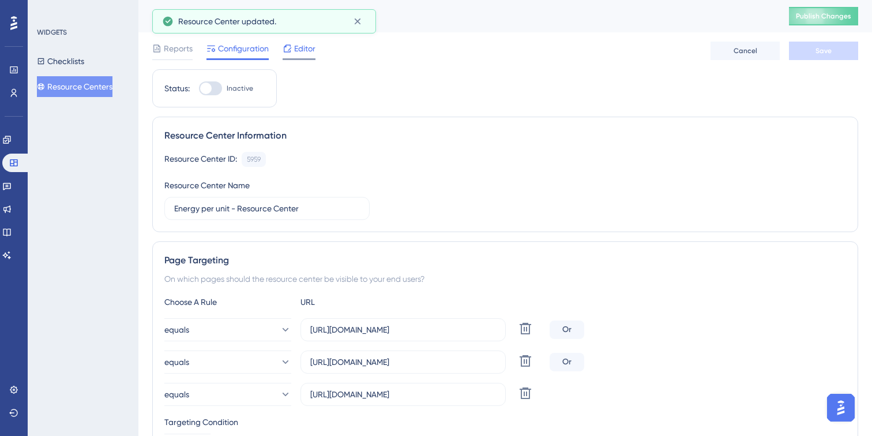
click at [303, 47] on span "Editor" at bounding box center [304, 49] width 21 height 14
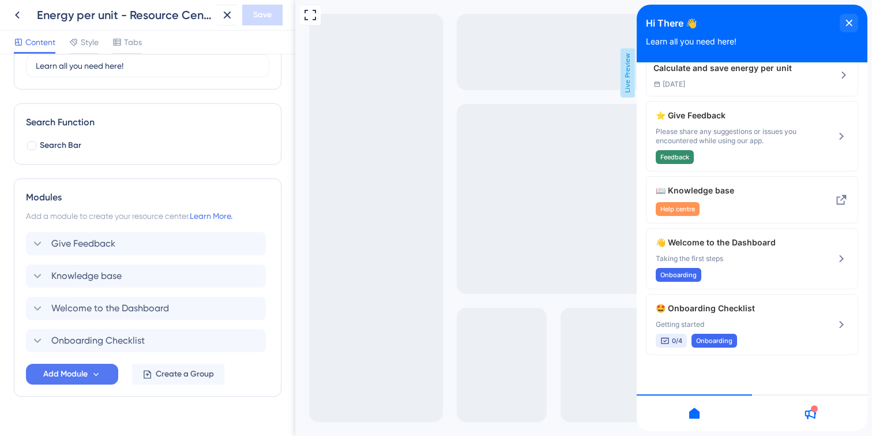
scroll to position [141, 0]
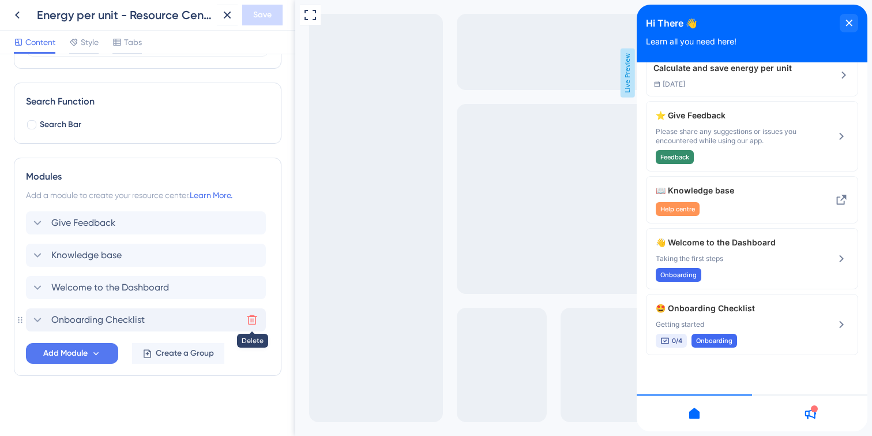
click at [248, 320] on icon at bounding box center [252, 320] width 12 height 12
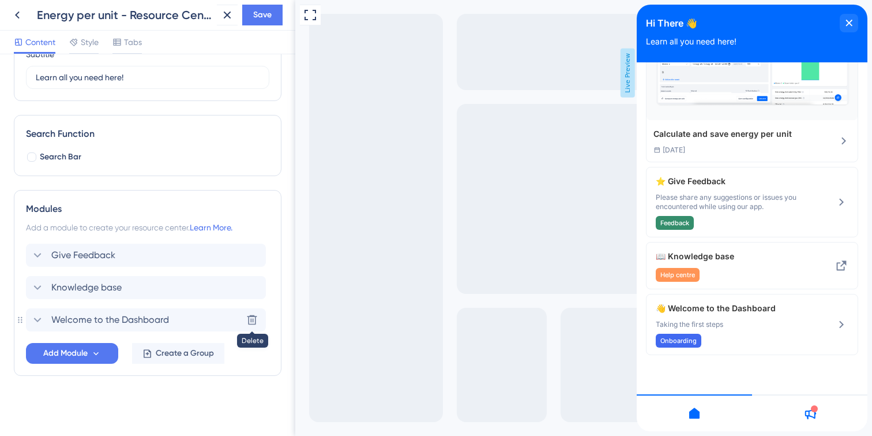
scroll to position [80, 0]
click at [248, 320] on icon at bounding box center [253, 320] width 10 height 10
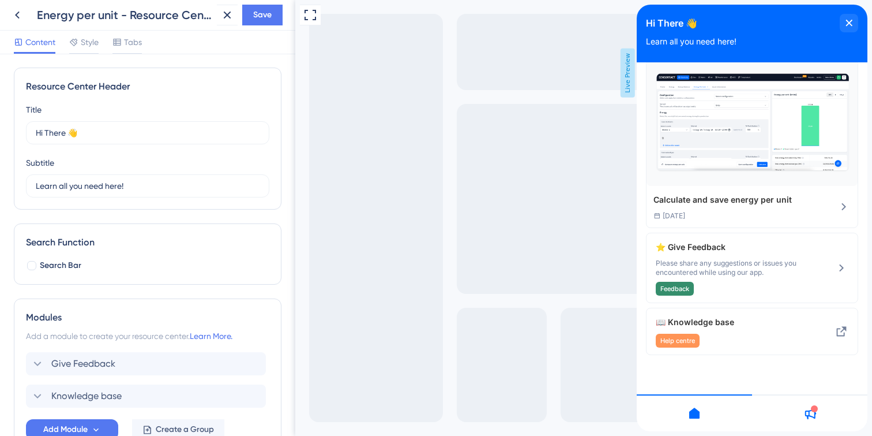
scroll to position [0, 0]
click at [713, 43] on span "Learn all you need here!" at bounding box center [691, 41] width 91 height 9
drag, startPoint x: 745, startPoint y: 43, endPoint x: 645, endPoint y: 42, distance: 100.4
click at [645, 42] on div "Hi There 👋 Learn all you need here!" at bounding box center [752, 34] width 231 height 58
click at [759, 44] on div "Learn all you need here!" at bounding box center [752, 41] width 212 height 9
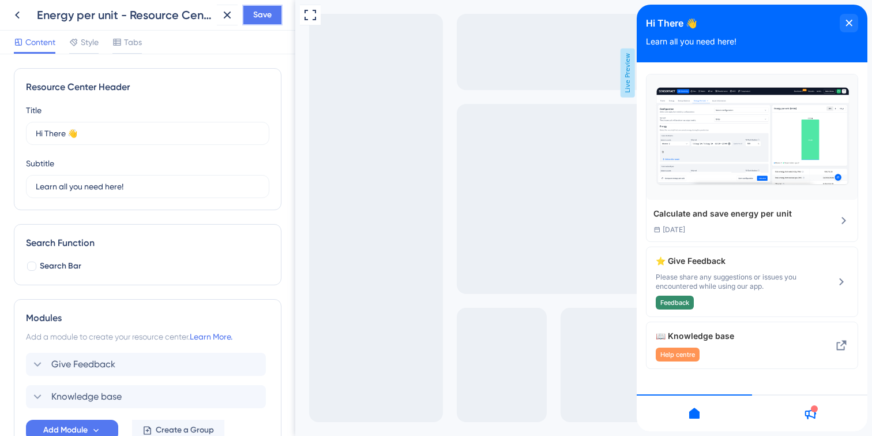
click at [263, 15] on span "Save" at bounding box center [262, 15] width 18 height 14
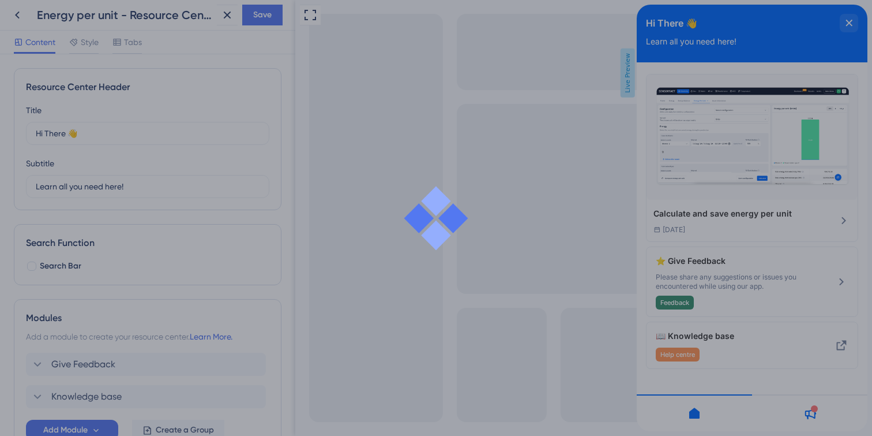
drag, startPoint x: 263, startPoint y: 15, endPoint x: 353, endPoint y: 77, distance: 109.1
click at [353, 77] on div at bounding box center [436, 218] width 872 height 436
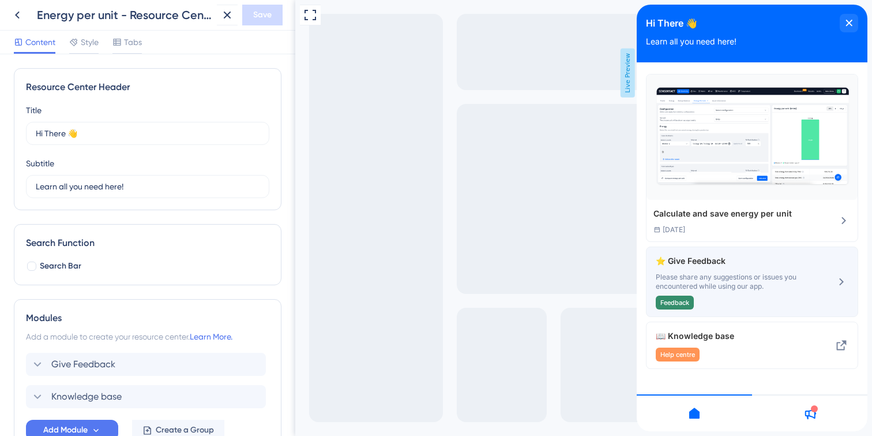
click at [834, 290] on div "⭐ Give Feedback Please share any suggestions or issues you encountered while us…" at bounding box center [752, 281] width 212 height 70
click at [780, 292] on div "⭐ Give Feedback Please share any suggestions or issues you encountered while us…" at bounding box center [733, 281] width 154 height 55
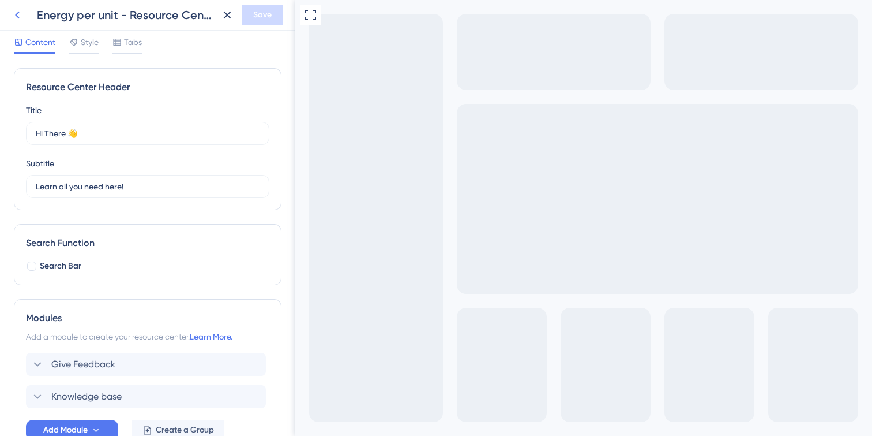
click at [18, 15] on icon at bounding box center [17, 15] width 14 height 14
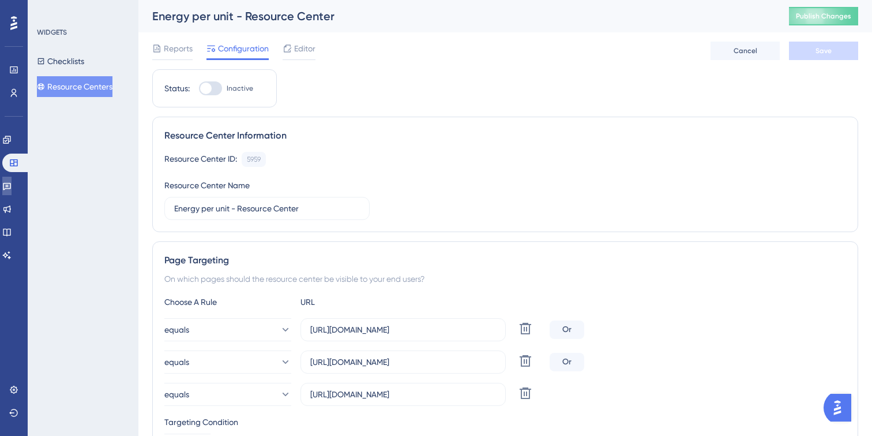
click at [11, 183] on icon at bounding box center [7, 187] width 8 height 8
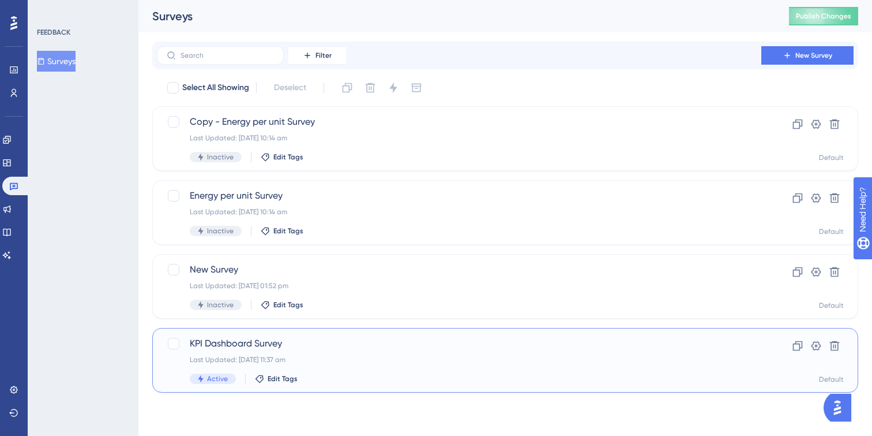
click at [367, 353] on div "KPI Dashboard Survey Last Updated: [DATE] 11:37 am Active Edit Tags" at bounding box center [459, 359] width 539 height 47
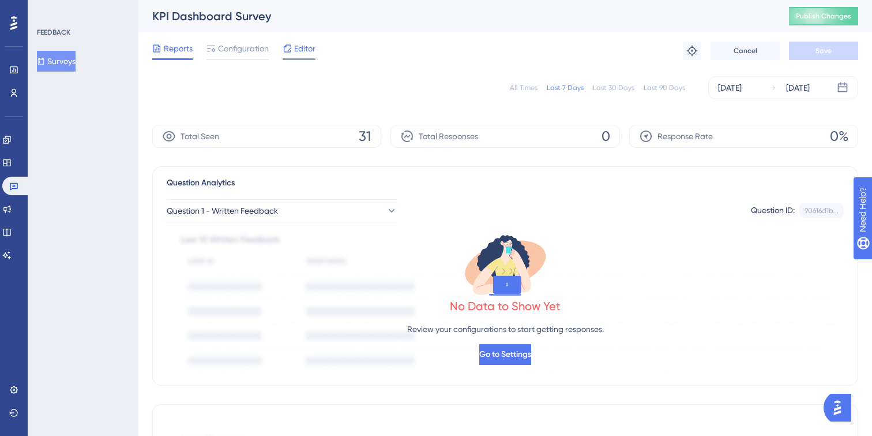
click at [294, 47] on span "Editor" at bounding box center [304, 49] width 21 height 14
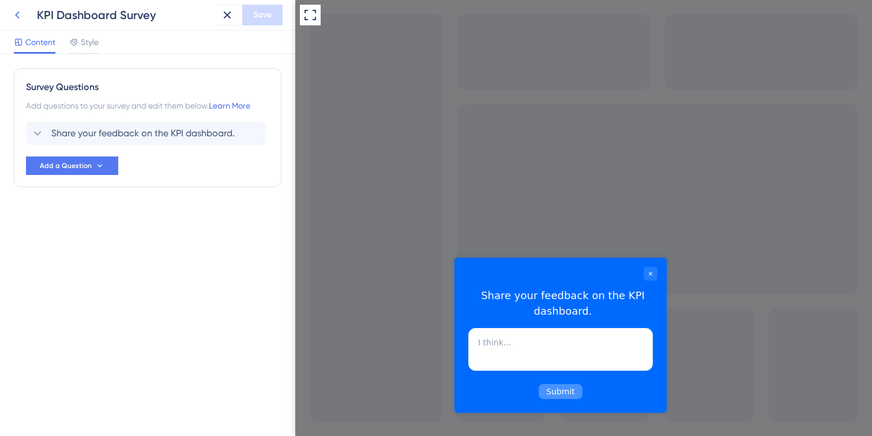
click at [20, 16] on icon at bounding box center [17, 15] width 14 height 14
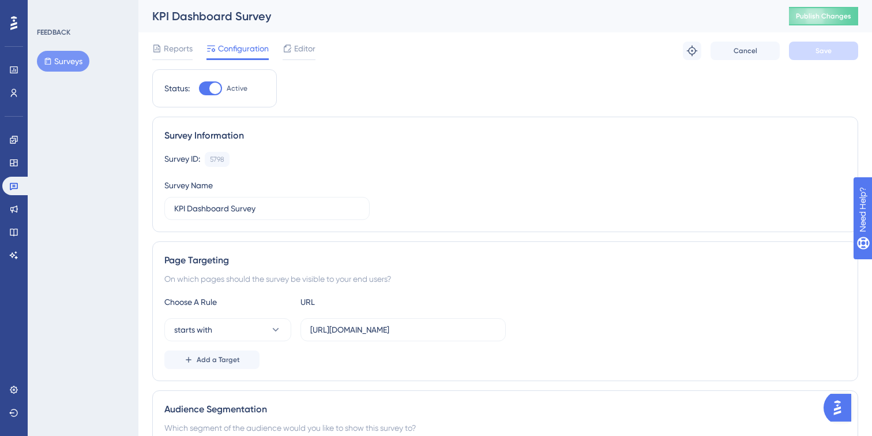
click at [108, 179] on div "FEEDBACK Surveys" at bounding box center [83, 218] width 111 height 436
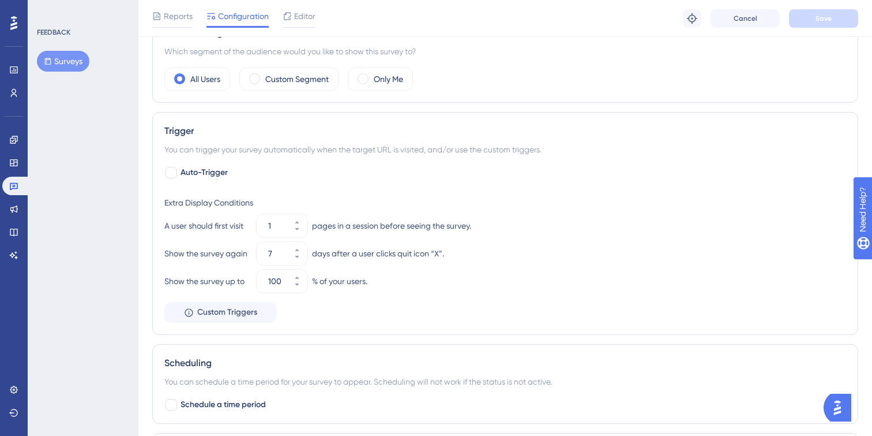
scroll to position [389, 0]
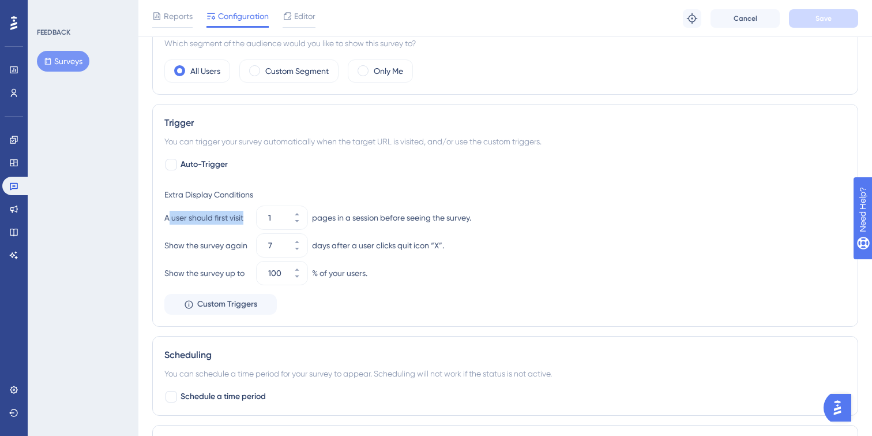
drag, startPoint x: 167, startPoint y: 217, endPoint x: 239, endPoint y: 219, distance: 72.1
click at [251, 218] on div "A user should first visit" at bounding box center [208, 218] width 88 height 14
drag, startPoint x: 165, startPoint y: 242, endPoint x: 251, endPoint y: 247, distance: 86.1
click at [251, 247] on div "Show the survey again" at bounding box center [208, 245] width 88 height 14
click at [204, 264] on div "Show the survey up to 100 % of your users." at bounding box center [505, 272] width 682 height 23
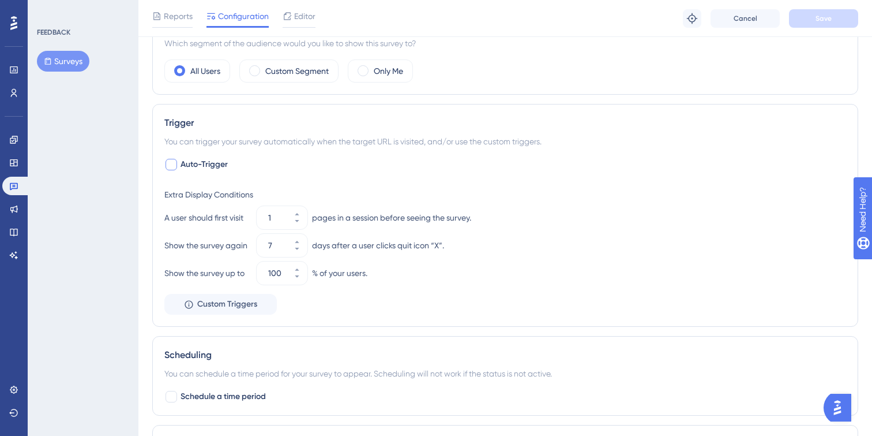
click at [170, 163] on div at bounding box center [172, 165] width 12 height 12
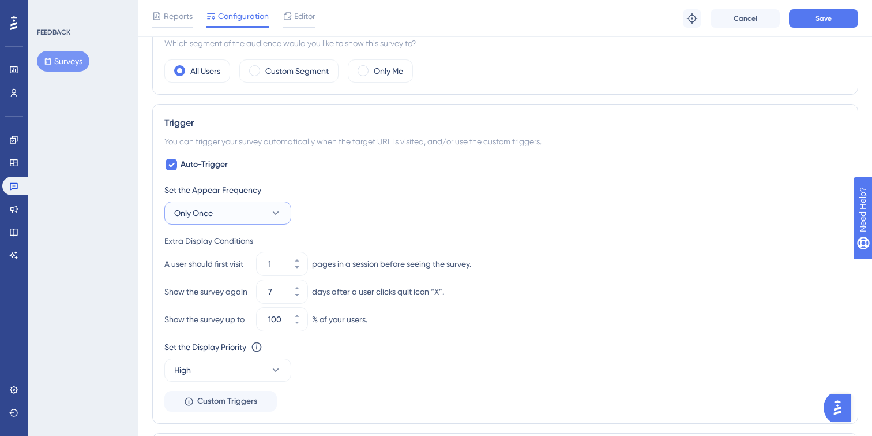
click at [232, 209] on button "Only Once" at bounding box center [227, 212] width 127 height 23
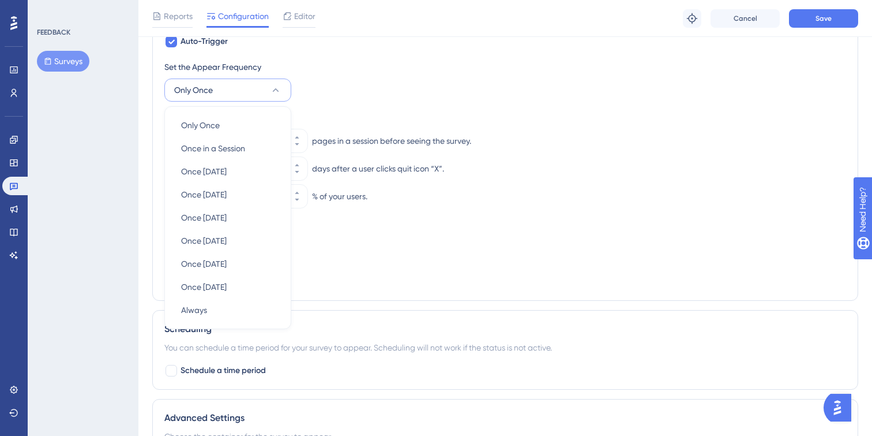
click at [359, 102] on div "Set the Appear Frequency Only Once Only Once Only Once Once in a Session Once i…" at bounding box center [505, 174] width 682 height 228
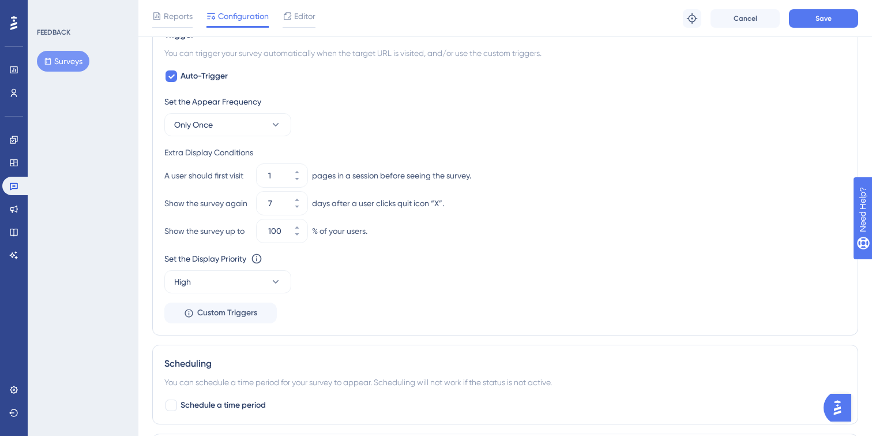
scroll to position [468, 0]
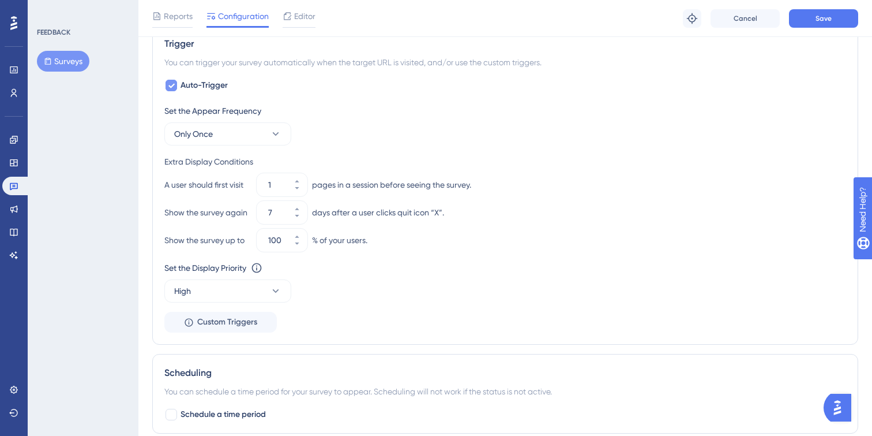
click at [171, 83] on icon at bounding box center [171, 85] width 7 height 9
checkbox input "false"
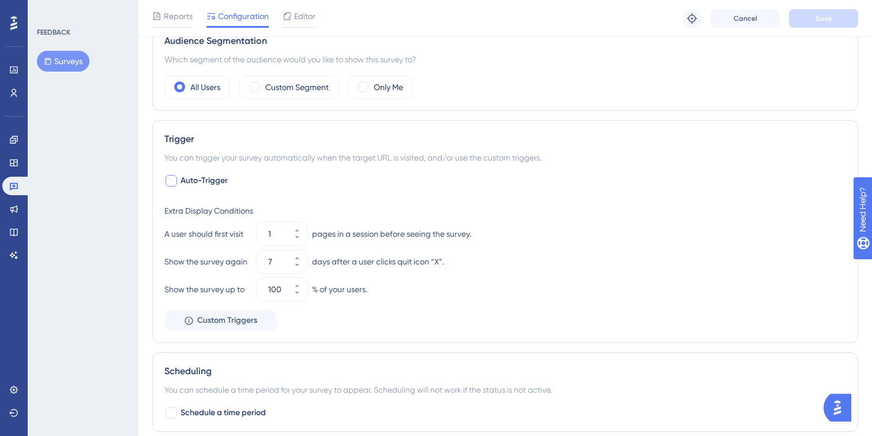
scroll to position [424, 0]
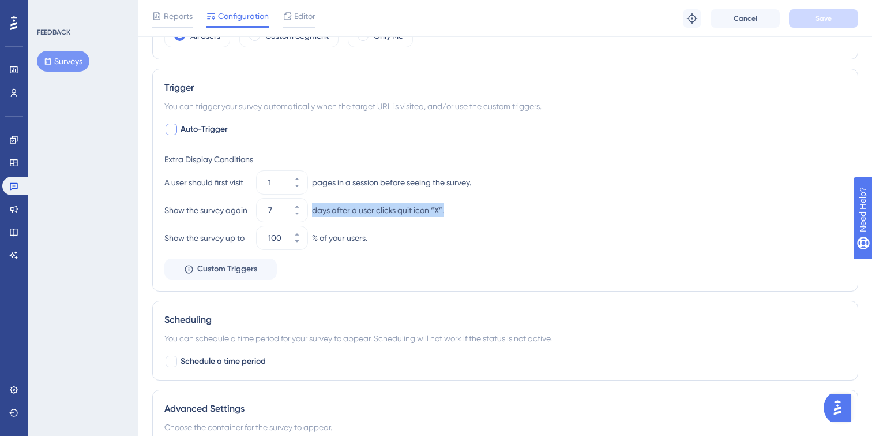
drag, startPoint x: 313, startPoint y: 209, endPoint x: 468, endPoint y: 221, distance: 156.2
click at [468, 221] on div "Show the survey again 7 days after a user clicks quit icon “X”." at bounding box center [505, 209] width 682 height 23
click at [468, 222] on div "Extra Display Conditions A user should first visit 1 pages in a session before …" at bounding box center [505, 200] width 682 height 97
click at [703, 160] on div "Extra Display Conditions" at bounding box center [505, 158] width 682 height 14
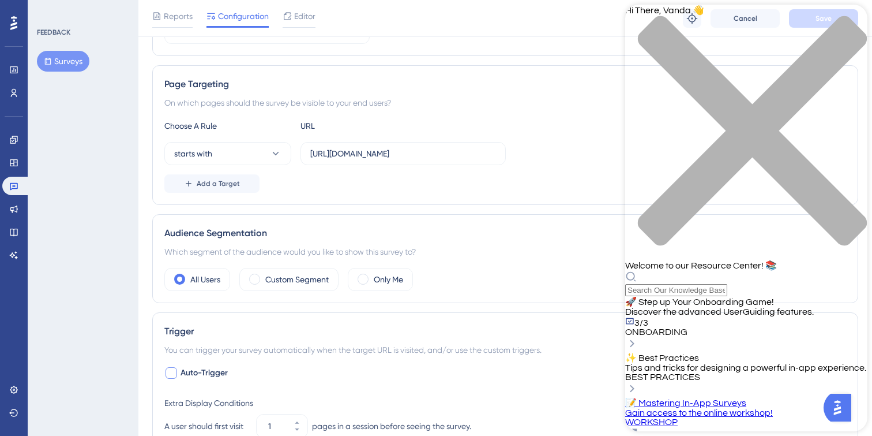
scroll to position [0, 0]
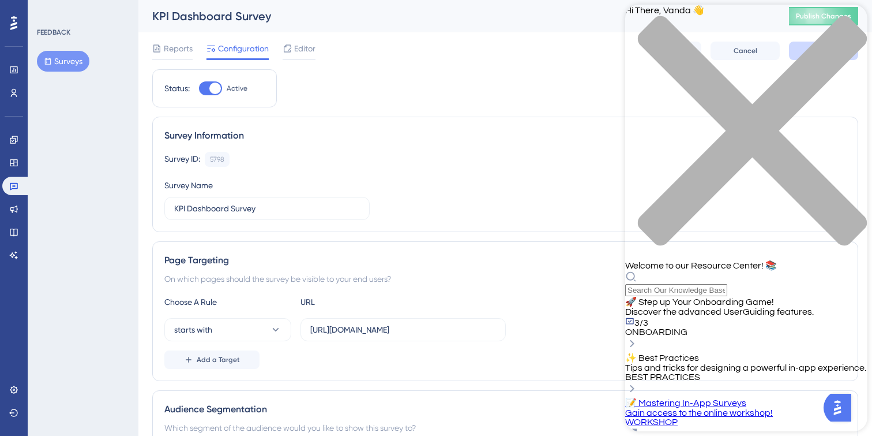
click at [785, 271] on div "Resource Center Header" at bounding box center [746, 283] width 242 height 25
click at [852, 25] on icon "close resource center" at bounding box center [752, 130] width 229 height 229
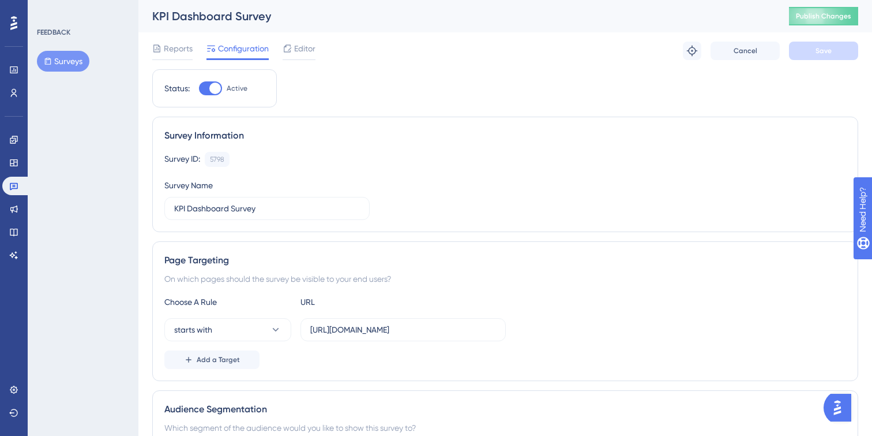
click at [16, 21] on icon at bounding box center [13, 23] width 7 height 14
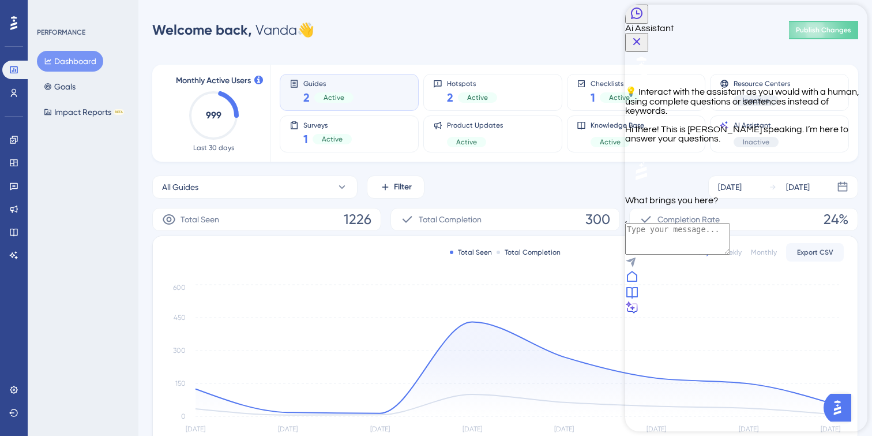
click at [639, 299] on icon at bounding box center [632, 292] width 14 height 14
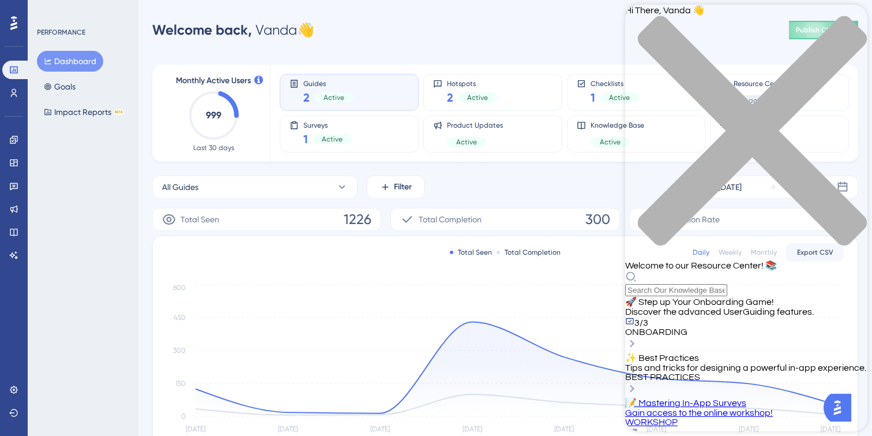
click at [845, 20] on div "close resource center" at bounding box center [746, 138] width 242 height 244
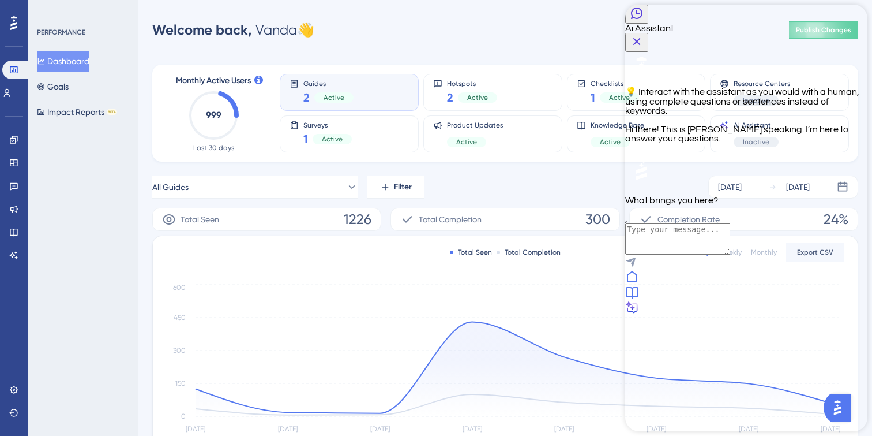
click at [638, 282] on icon at bounding box center [632, 276] width 10 height 11
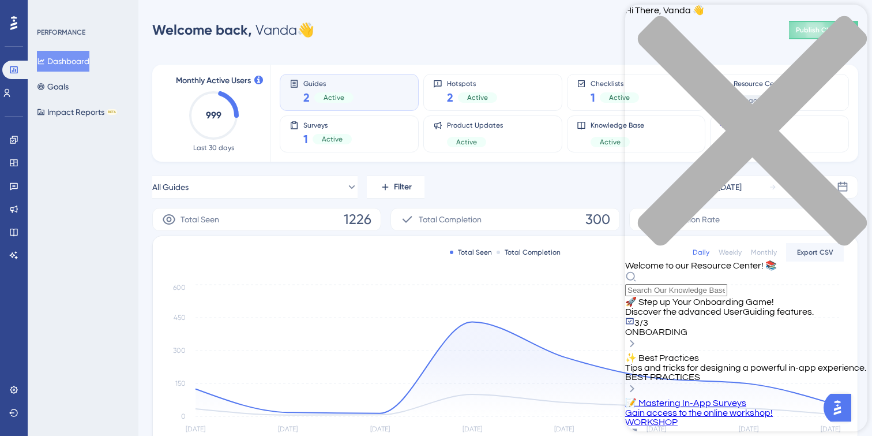
click at [87, 99] on div "Dashboard Goals Impact Reports BETA" at bounding box center [83, 87] width 93 height 72
click at [88, 110] on button "Impact Reports BETA" at bounding box center [77, 112] width 80 height 21
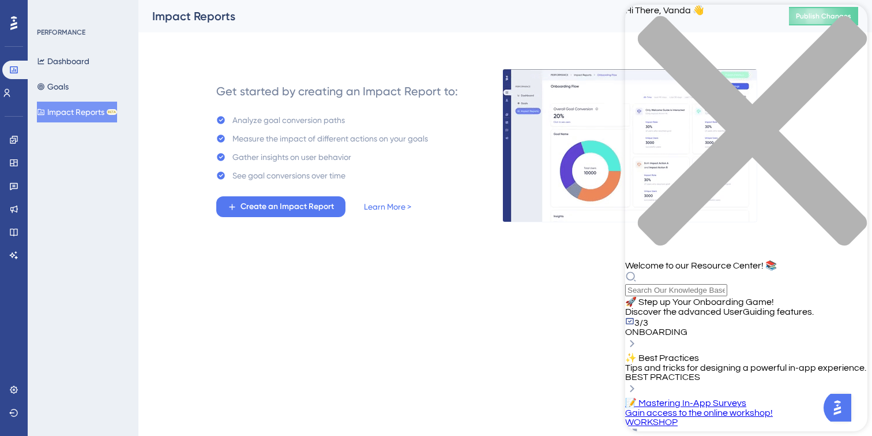
drag, startPoint x: 460, startPoint y: 93, endPoint x: 224, endPoint y: 105, distance: 236.2
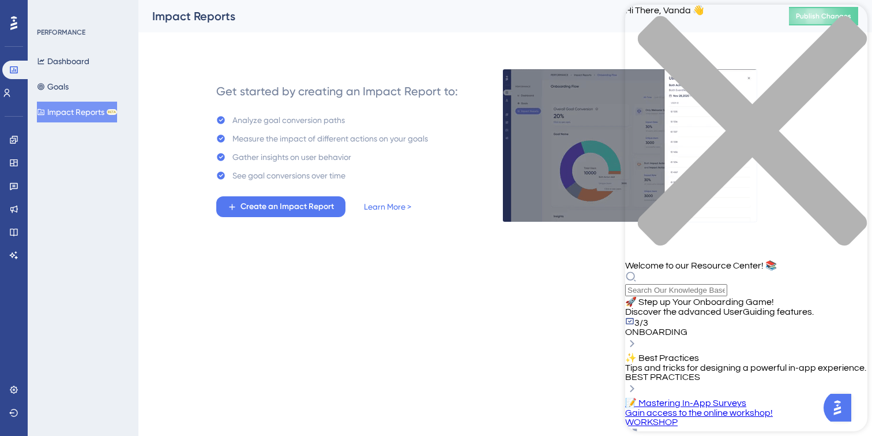
click at [224, 106] on div "Get started by creating an Impact Report to: Analyze goal conversion paths Meas…" at bounding box center [337, 145] width 286 height 152
click at [249, 0] on html "Performance Users Engagement Widgets Feedback Product Updates Knowledge Base AI…" at bounding box center [436, 0] width 872 height 0
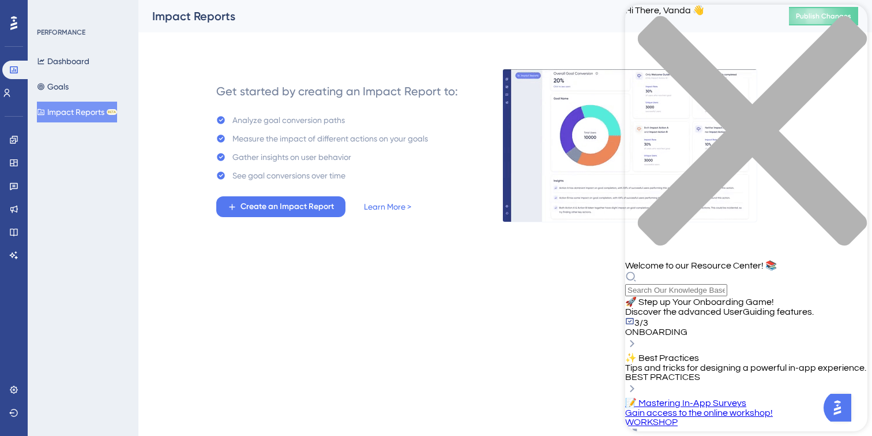
click at [848, 19] on icon "close resource center" at bounding box center [746, 137] width 242 height 242
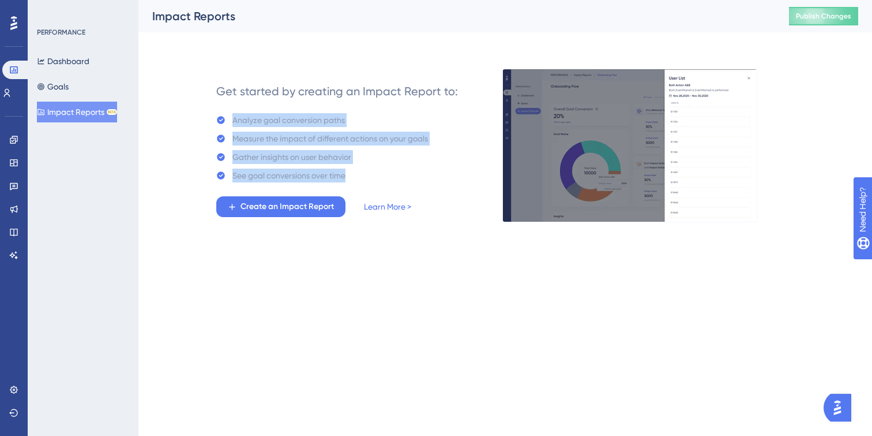
drag, startPoint x: 232, startPoint y: 117, endPoint x: 350, endPoint y: 183, distance: 135.9
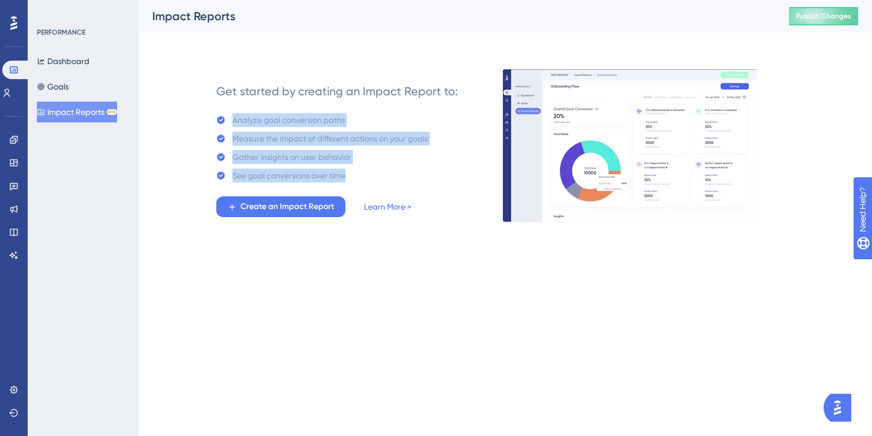
click at [350, 183] on div "Get started by creating an Impact Report to: Analyze goal conversion paths Meas…" at bounding box center [337, 145] width 242 height 143
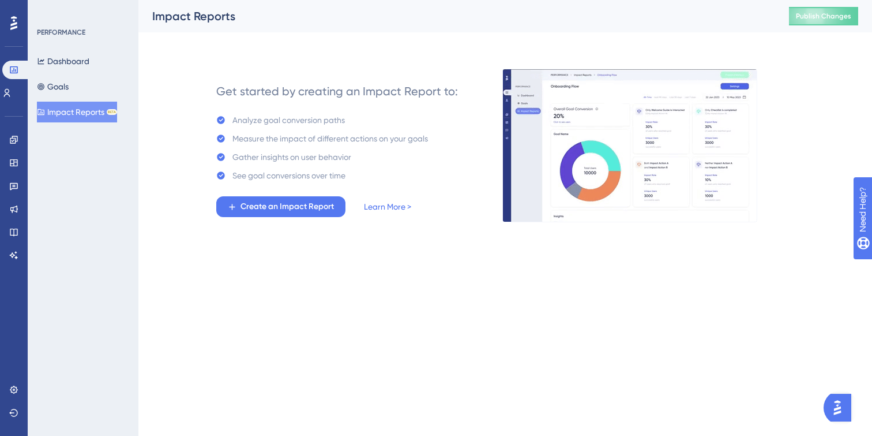
click at [385, 179] on div "See goal conversions over time" at bounding box center [322, 175] width 212 height 14
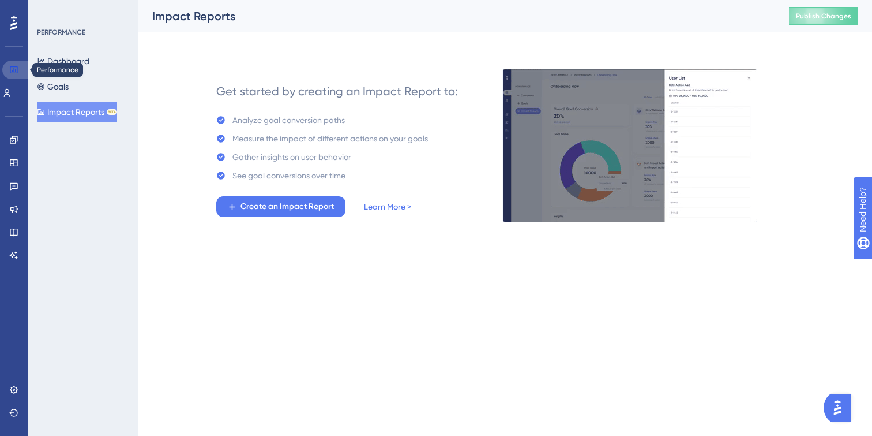
click at [20, 68] on link at bounding box center [16, 70] width 28 height 18
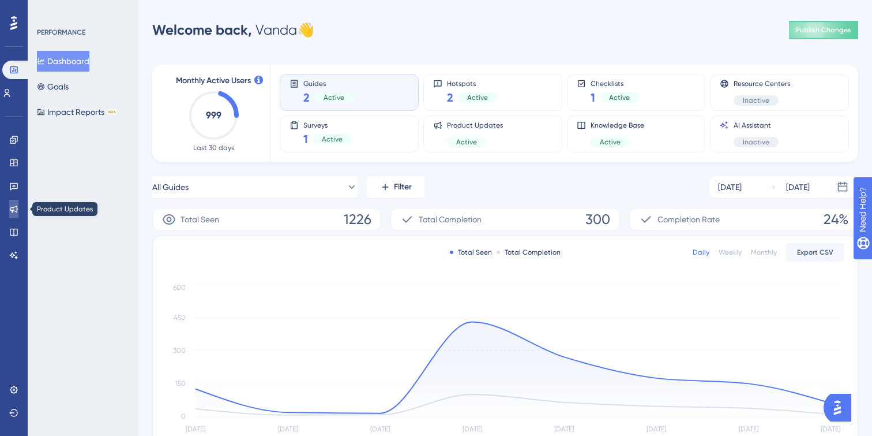
click at [13, 203] on link at bounding box center [13, 209] width 9 height 18
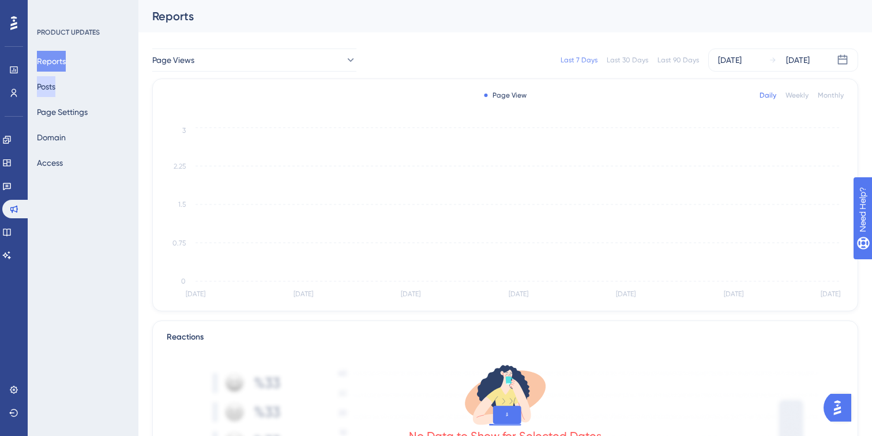
click at [55, 89] on button "Posts" at bounding box center [46, 86] width 18 height 21
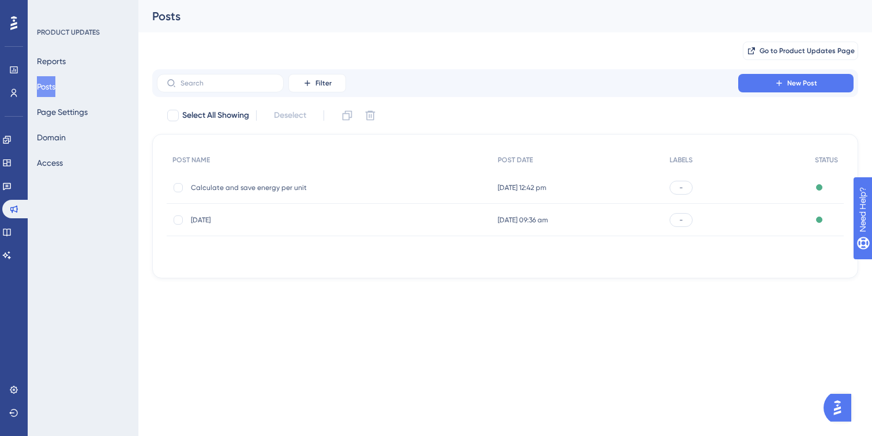
click at [352, 171] on div "Calculate and save energy per unit Calculate and save energy per unit" at bounding box center [283, 187] width 185 height 32
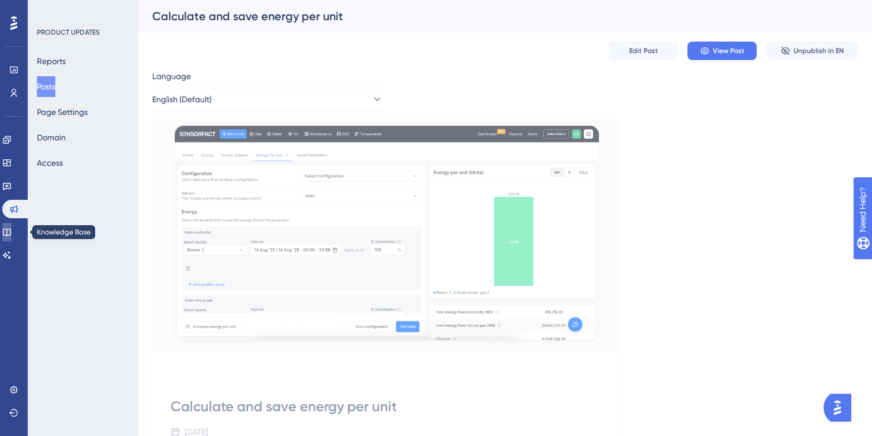
click at [10, 231] on icon at bounding box center [7, 232] width 8 height 8
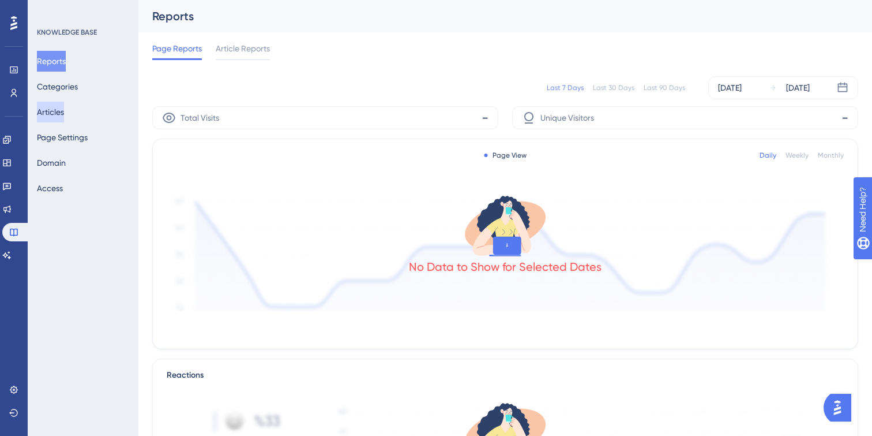
click at [64, 111] on button "Articles" at bounding box center [50, 112] width 27 height 21
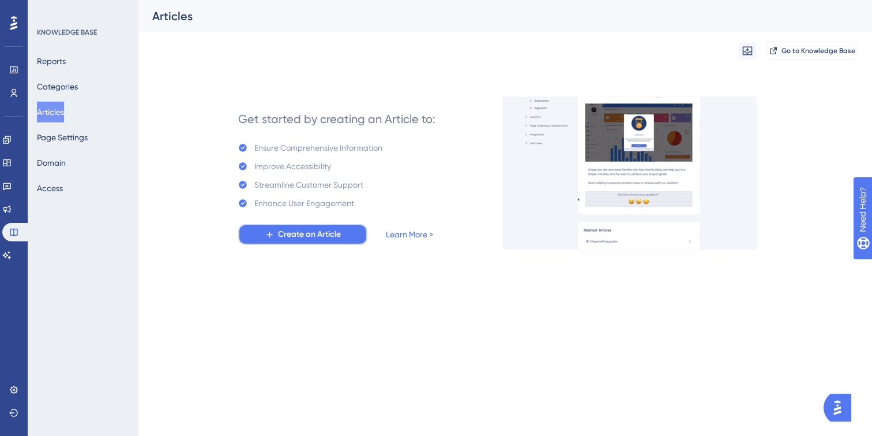
click at [303, 241] on button "Create an Article" at bounding box center [302, 234] width 129 height 21
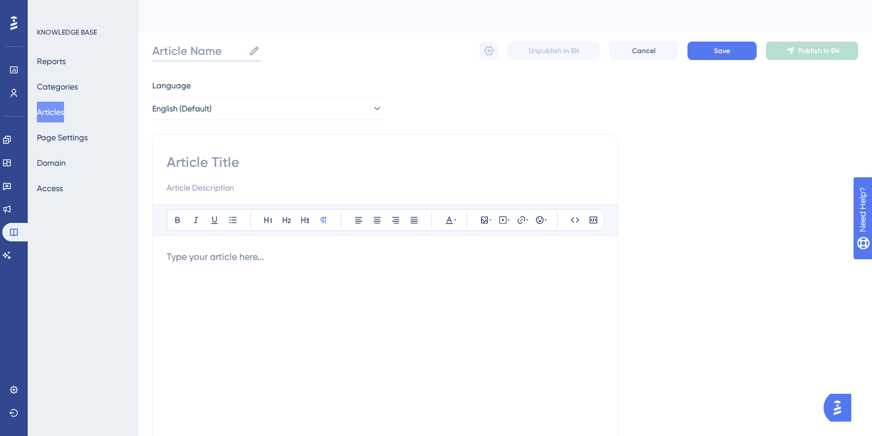
click at [189, 51] on input "Article Name" at bounding box center [198, 51] width 92 height 16
paste input "Calculate and save energy per unit"
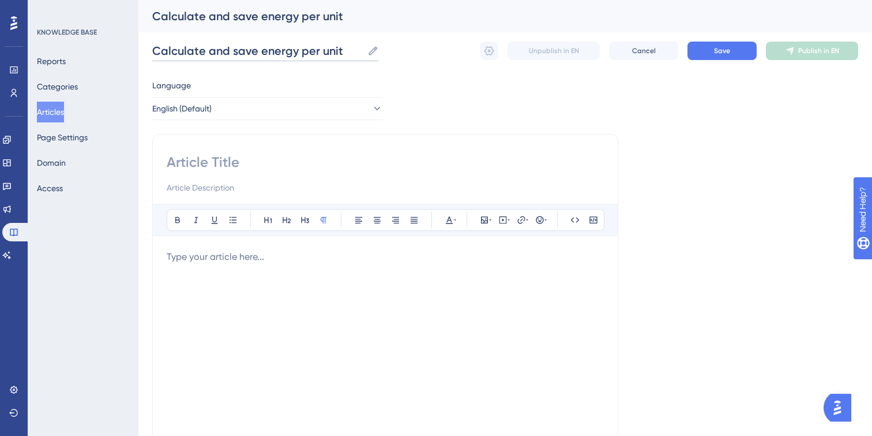
type input "Calculate and save energy per unit"
click at [267, 286] on div at bounding box center [385, 377] width 437 height 254
click at [192, 165] on input at bounding box center [385, 162] width 437 height 18
click at [225, 254] on p at bounding box center [385, 257] width 437 height 14
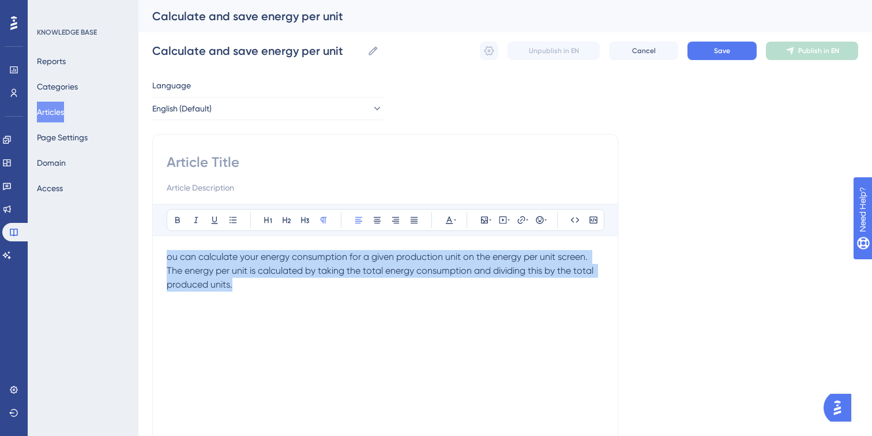
drag, startPoint x: 167, startPoint y: 254, endPoint x: 295, endPoint y: 313, distance: 141.2
click at [295, 313] on div "ou can calculate your energy consumption for a given production unit on the ene…" at bounding box center [385, 377] width 437 height 254
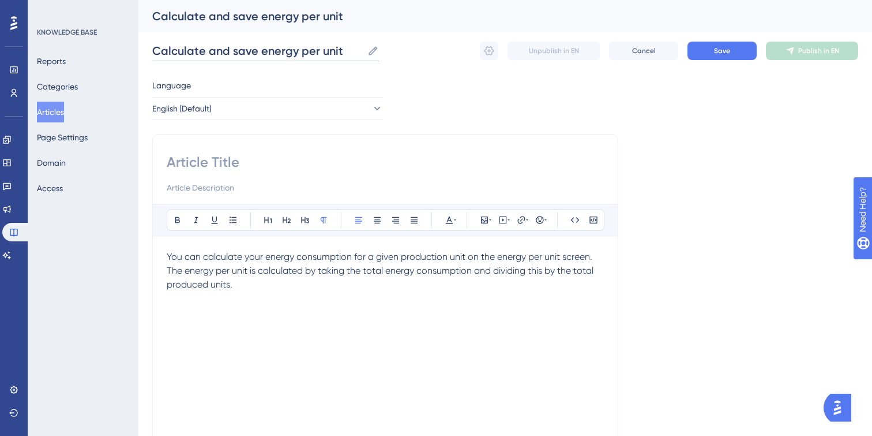
click at [316, 55] on input "Calculate and save energy per unit" at bounding box center [257, 51] width 211 height 16
click at [261, 162] on input at bounding box center [385, 162] width 437 height 18
paste input "Calculate and save energy per unit"
type input "Calculate and save energy per unit"
click at [226, 188] on input at bounding box center [385, 188] width 437 height 14
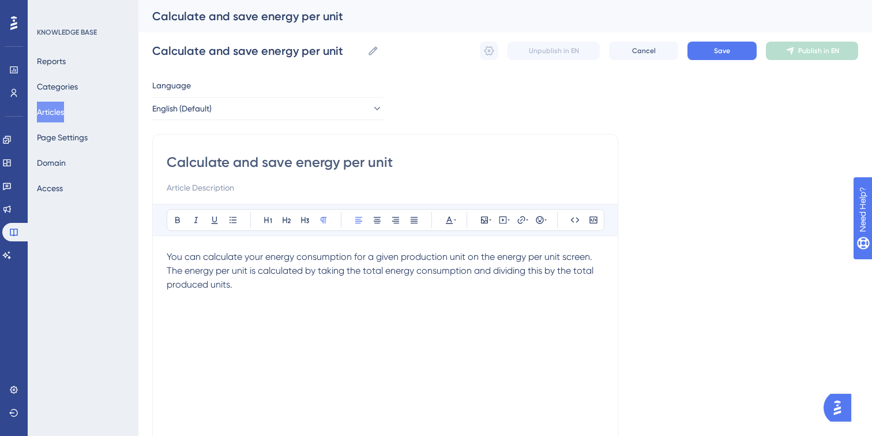
click at [224, 307] on div "You can calculate your energy consumption for a given production unit on the en…" at bounding box center [385, 377] width 437 height 254
click at [714, 282] on div "Language English (Default) Calculate and save energy per unit Bold Italic Under…" at bounding box center [505, 332] width 706 height 509
click at [708, 48] on button "Save" at bounding box center [722, 51] width 69 height 18
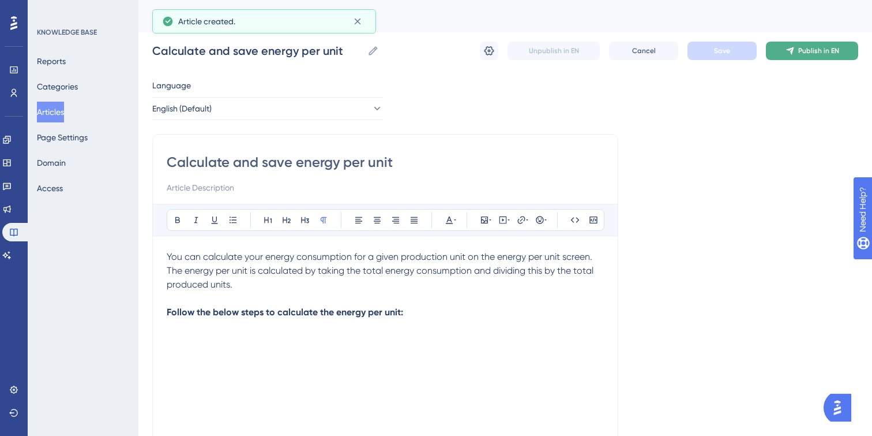
click at [808, 54] on span "Publish in EN" at bounding box center [818, 50] width 41 height 9
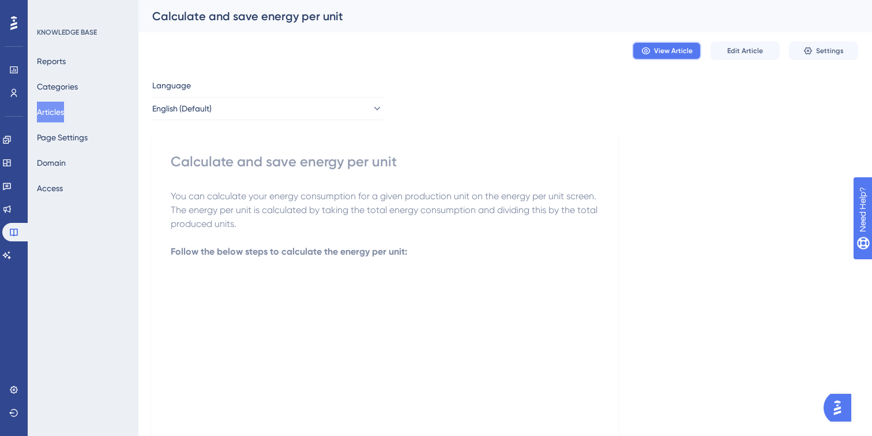
click at [661, 45] on button "View Article" at bounding box center [666, 51] width 69 height 18
click at [227, 358] on div "You can calculate your energy consumption for a given production unit on the en…" at bounding box center [385, 316] width 429 height 254
click at [52, 144] on button "Page Settings" at bounding box center [62, 137] width 51 height 21
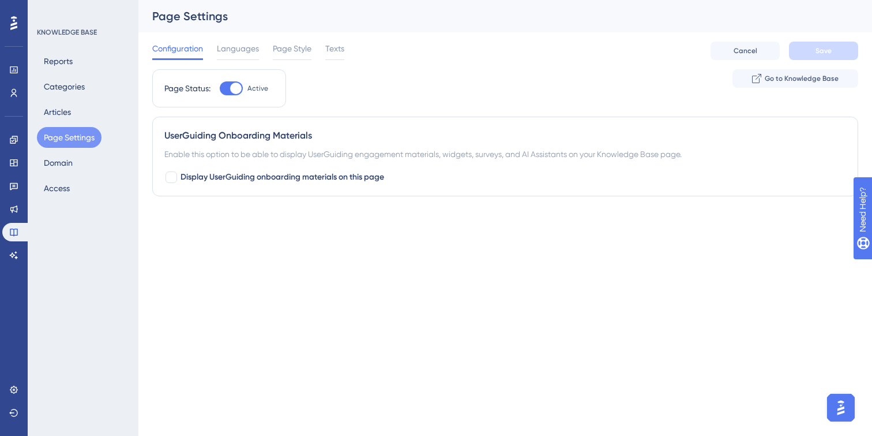
click at [264, 0] on html "Performance Users Engagement Widgets Feedback Product Updates Knowledge Base AI…" at bounding box center [436, 0] width 872 height 0
